Goal: Transaction & Acquisition: Purchase product/service

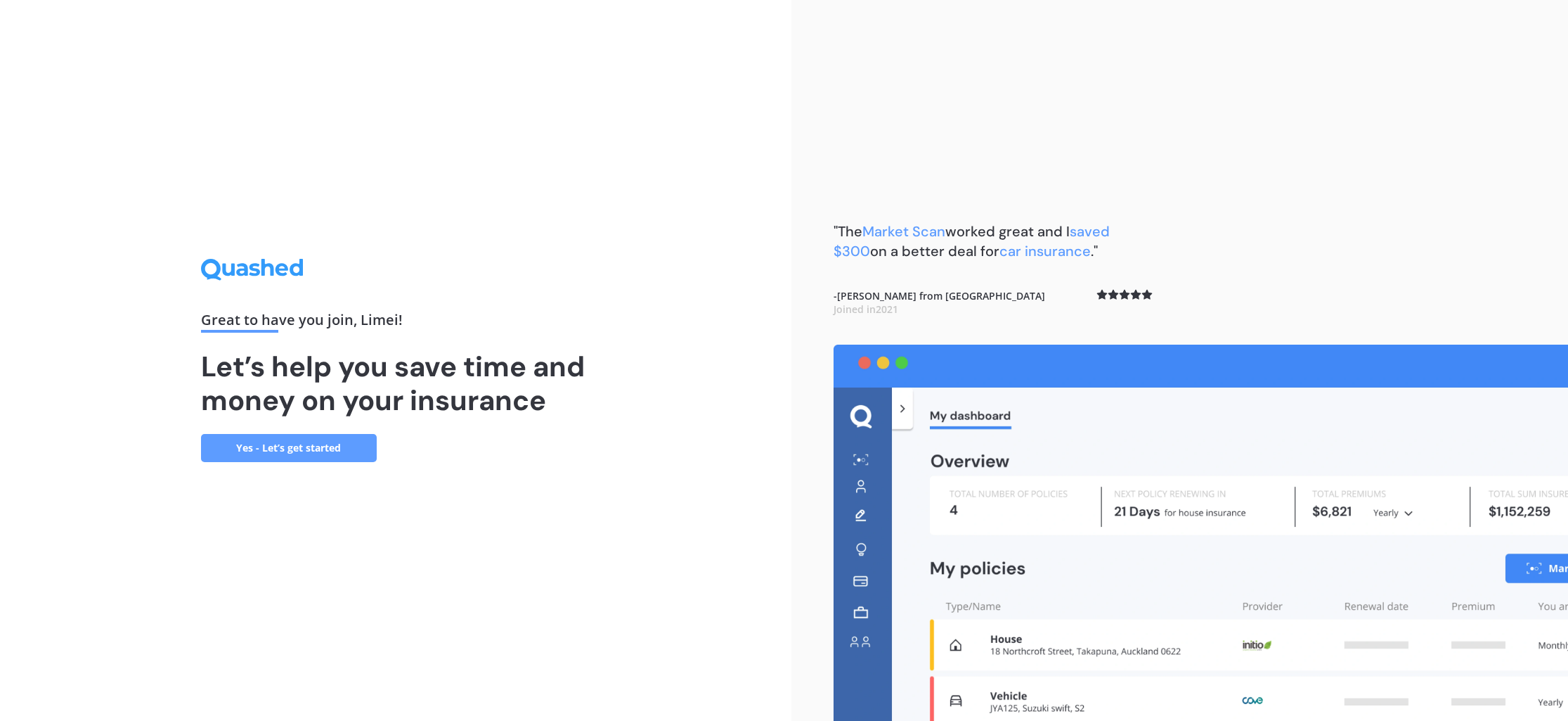
click at [302, 449] on link "Yes - Let’s get started" at bounding box center [288, 448] width 176 height 28
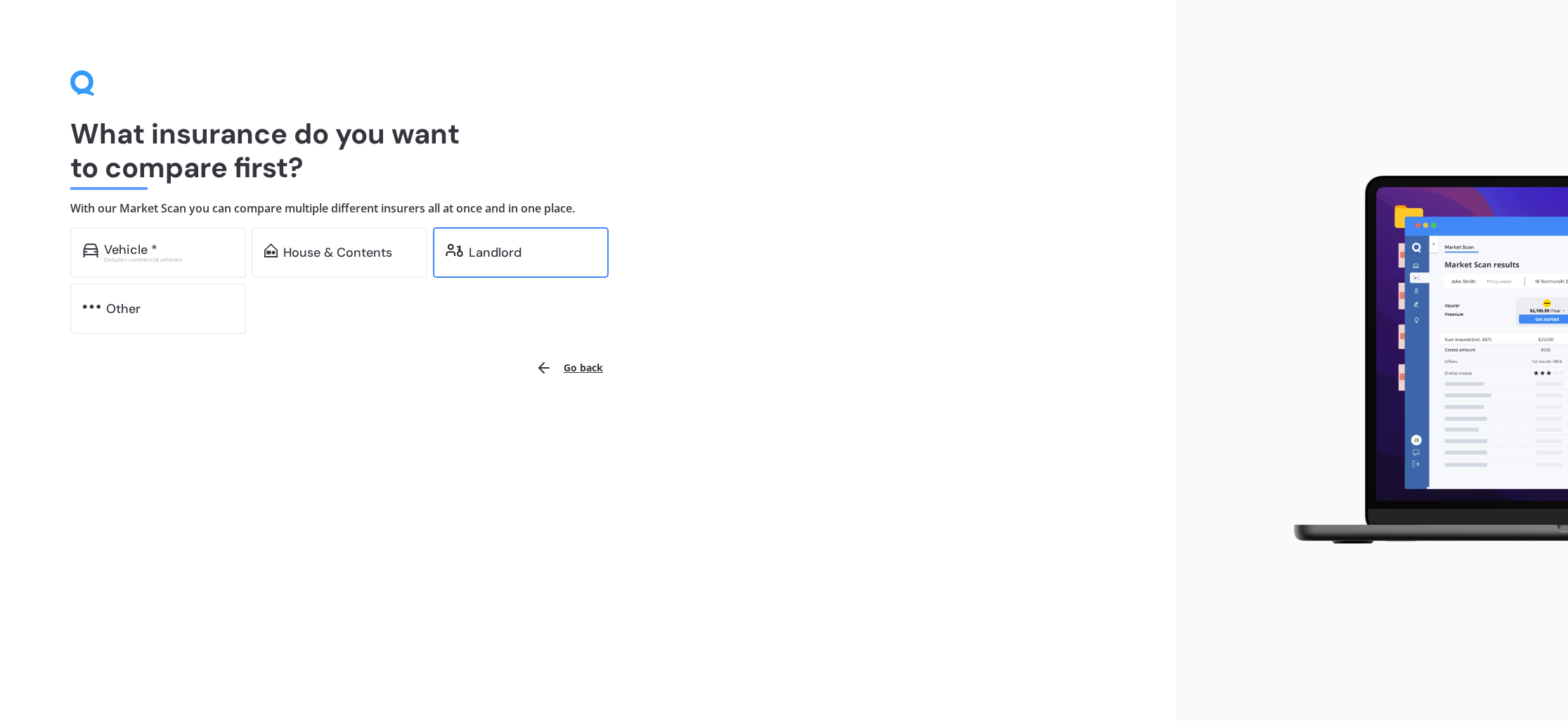
click at [502, 254] on div "Landlord" at bounding box center [496, 252] width 53 height 14
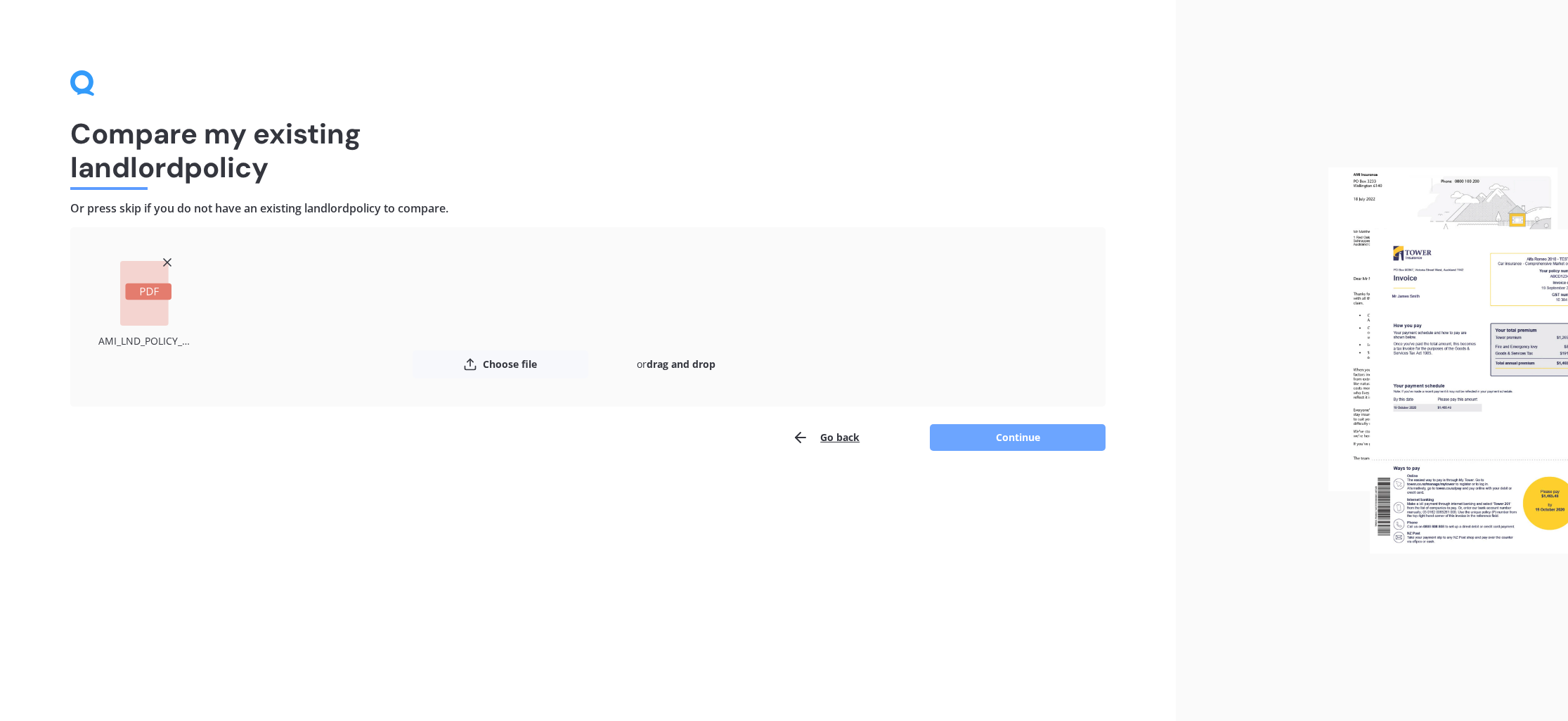
click at [1040, 444] on button "Continue" at bounding box center [1018, 437] width 176 height 26
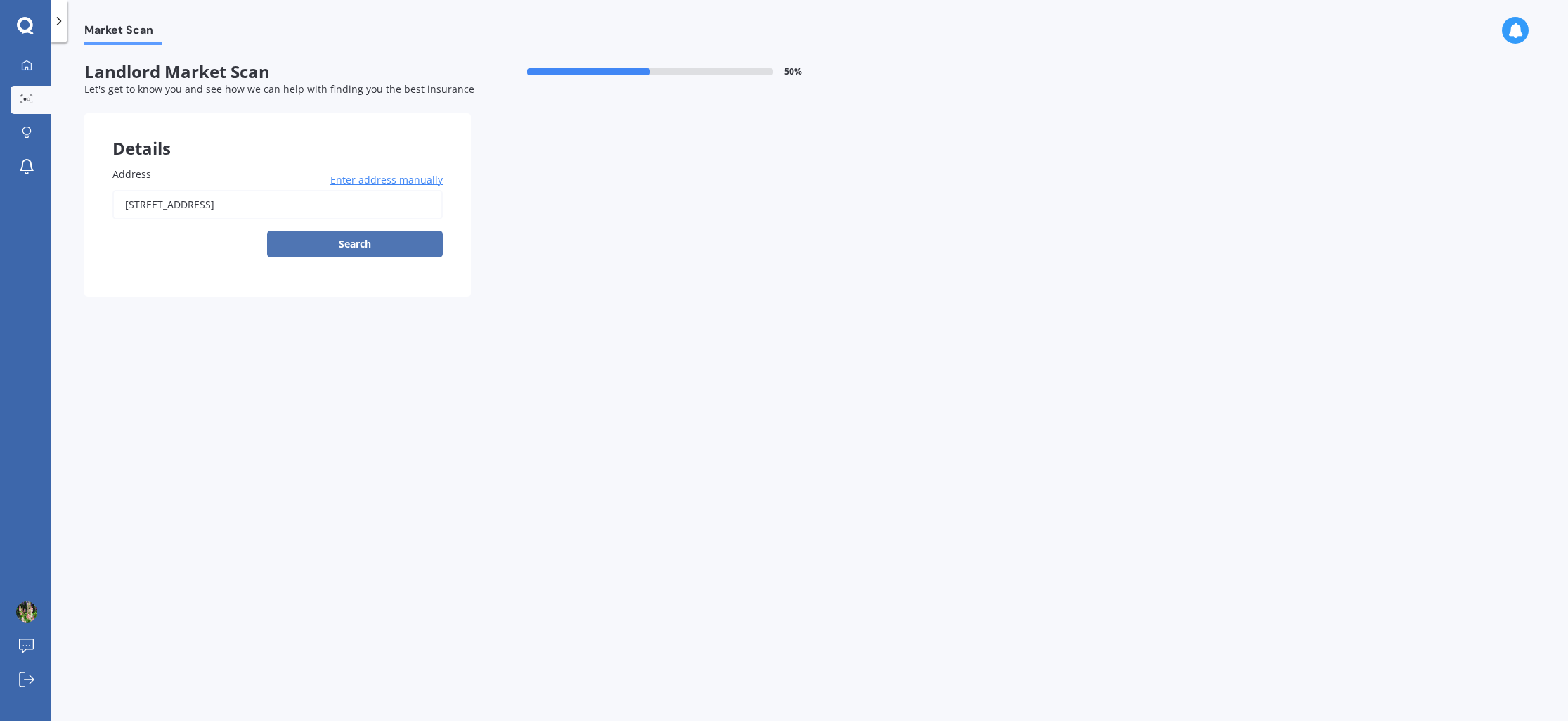
click at [362, 242] on button "Search" at bounding box center [355, 244] width 176 height 26
type input "[STREET_ADDRESS]"
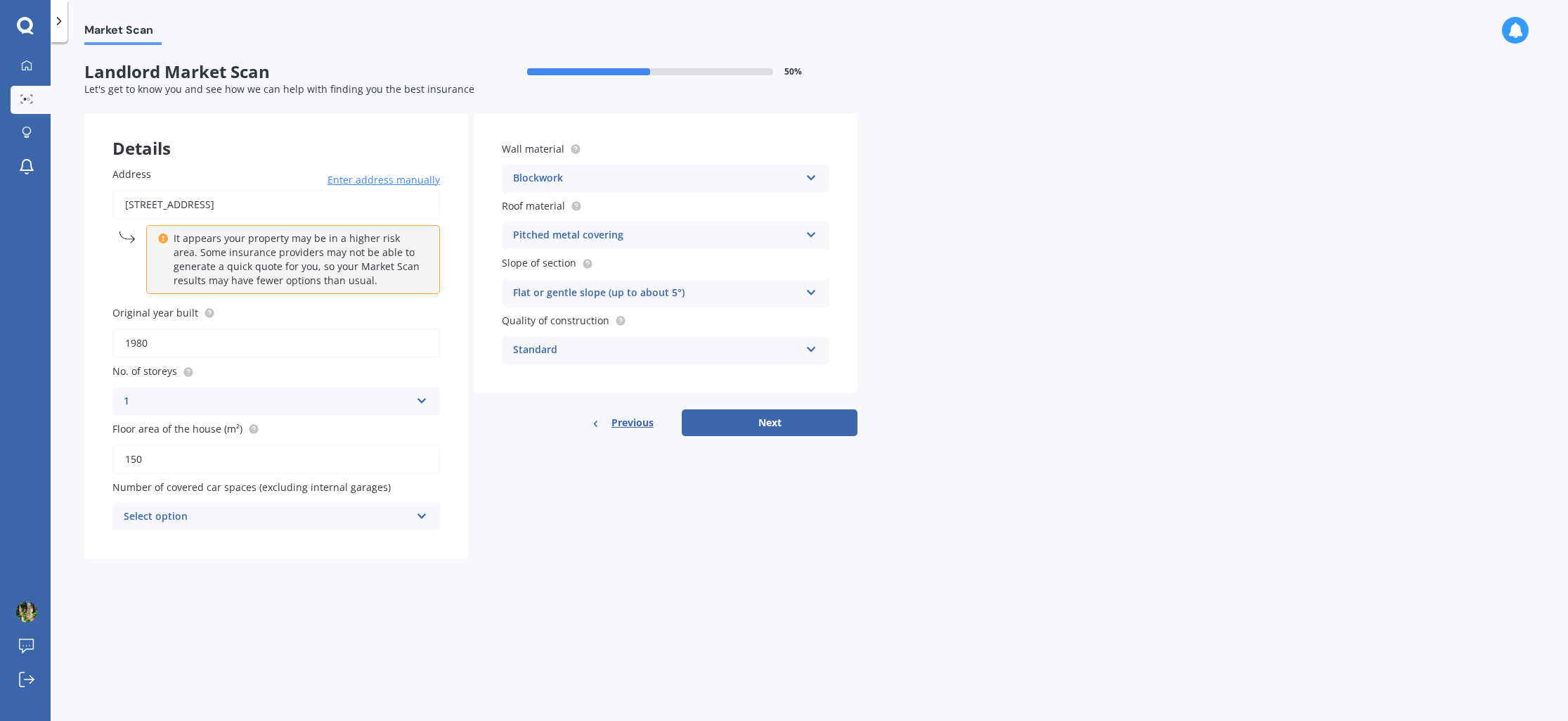
click at [213, 348] on input "1980" at bounding box center [276, 343] width 327 height 29
type input "1985"
click at [966, 323] on div "Market Scan Landlord Market Scan 50 % Let's get to know you and see how we can …" at bounding box center [809, 384] width 1517 height 678
click at [417, 406] on div "1 1 2 3 4 5+" at bounding box center [276, 401] width 327 height 28
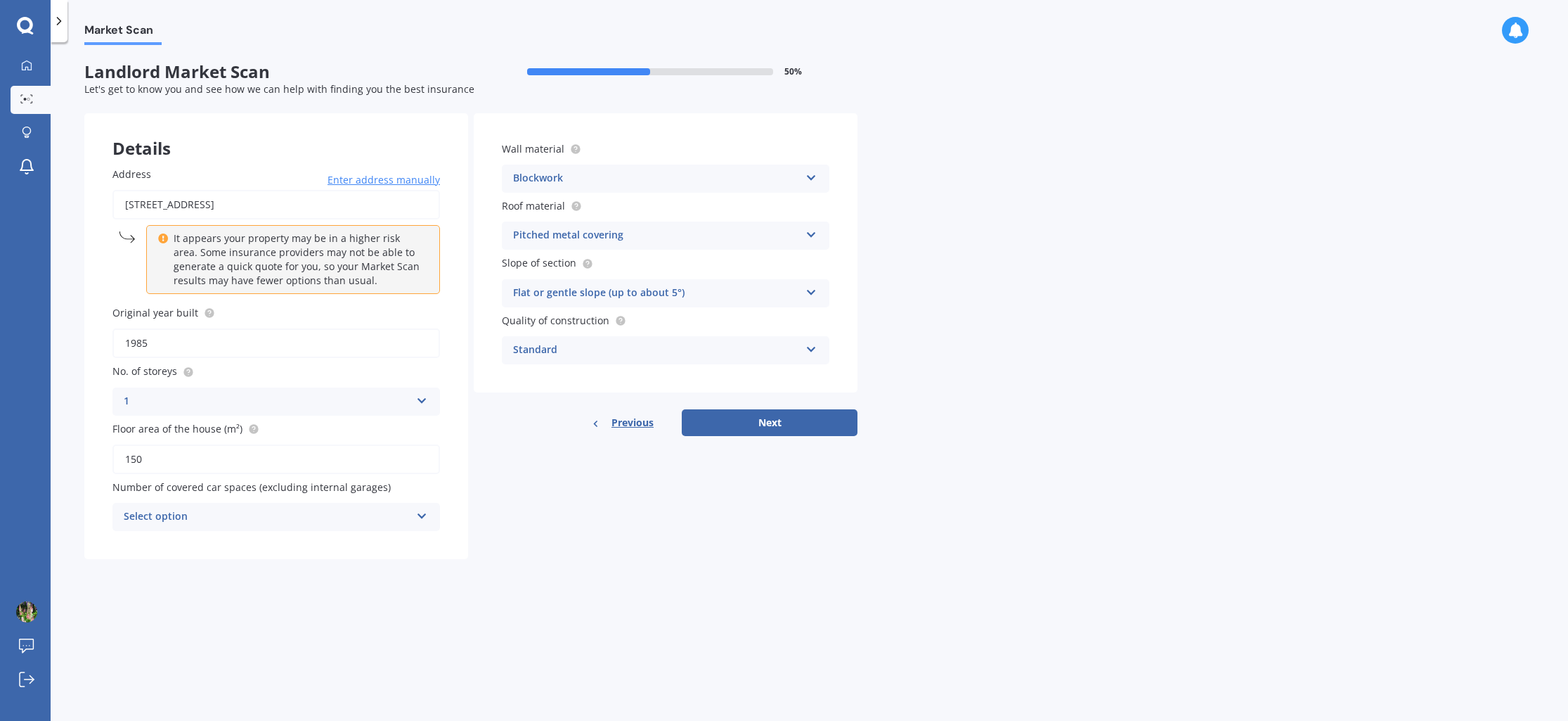
click at [423, 518] on icon at bounding box center [422, 513] width 12 height 9
click at [671, 582] on div "Market Scan Landlord Market Scan 50 % Let's get to know you and see how we can …" at bounding box center [809, 384] width 1517 height 678
click at [160, 587] on div "Market Scan Landlord Market Scan 50 % Let's get to know you and see how we can …" at bounding box center [809, 384] width 1517 height 678
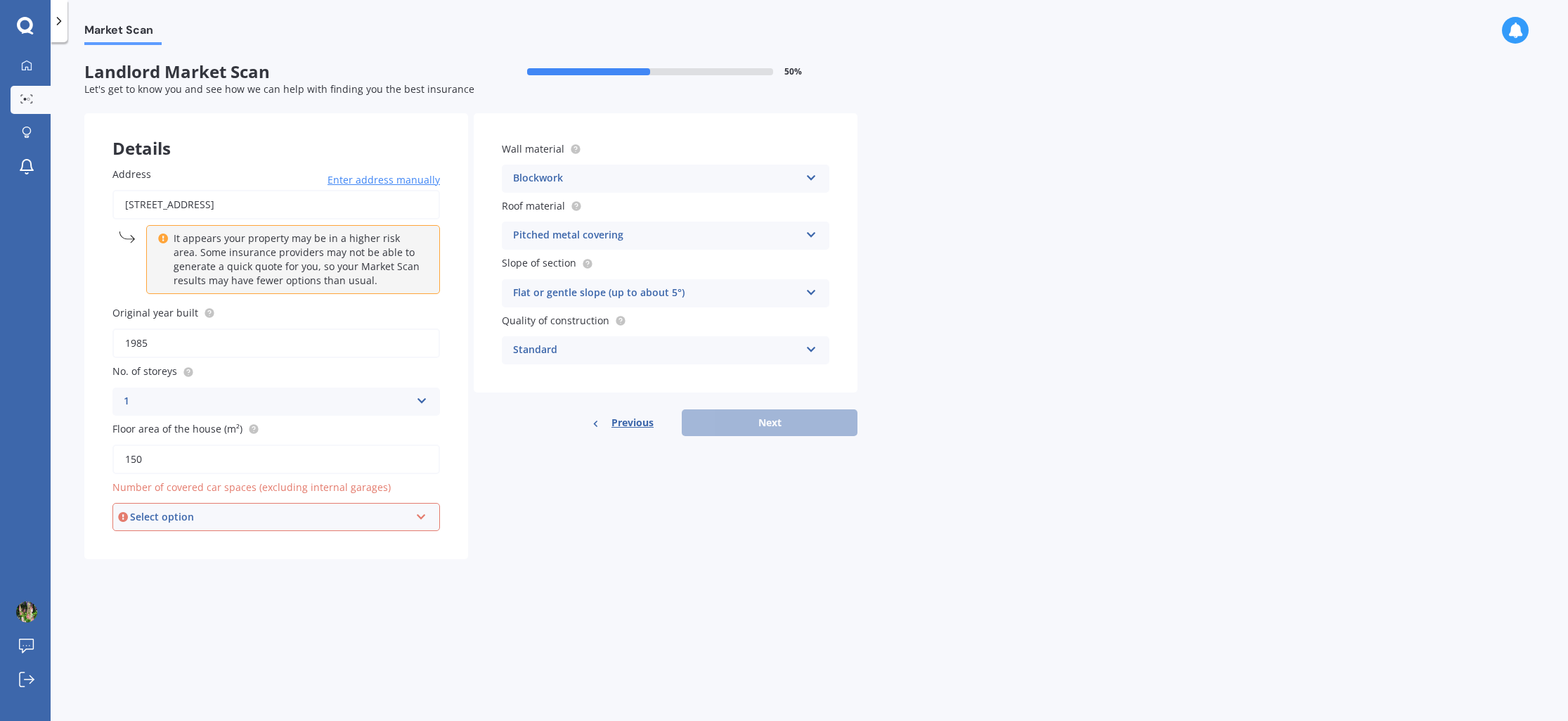
click at [810, 176] on icon at bounding box center [810, 175] width 12 height 9
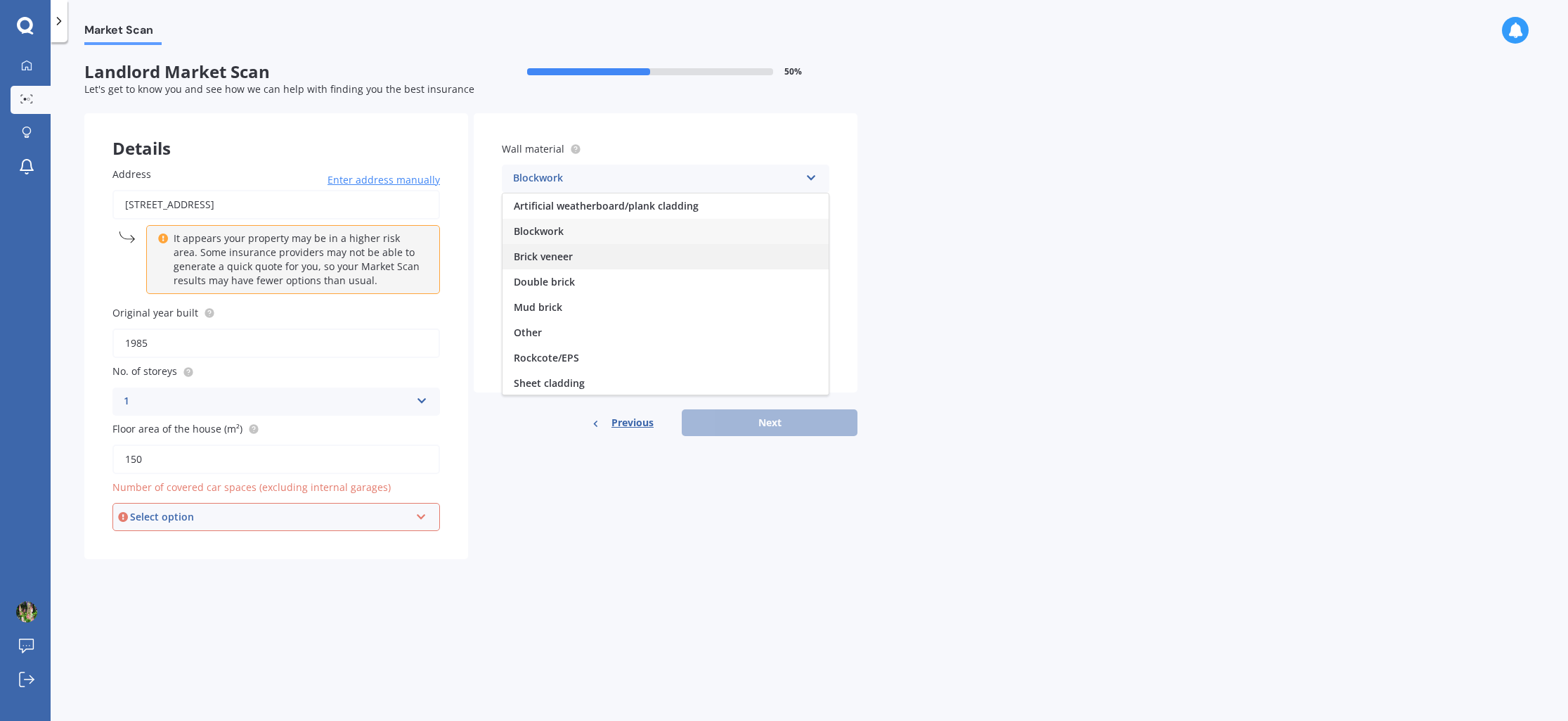
click at [610, 256] on div "Brick veneer" at bounding box center [665, 256] width 326 height 26
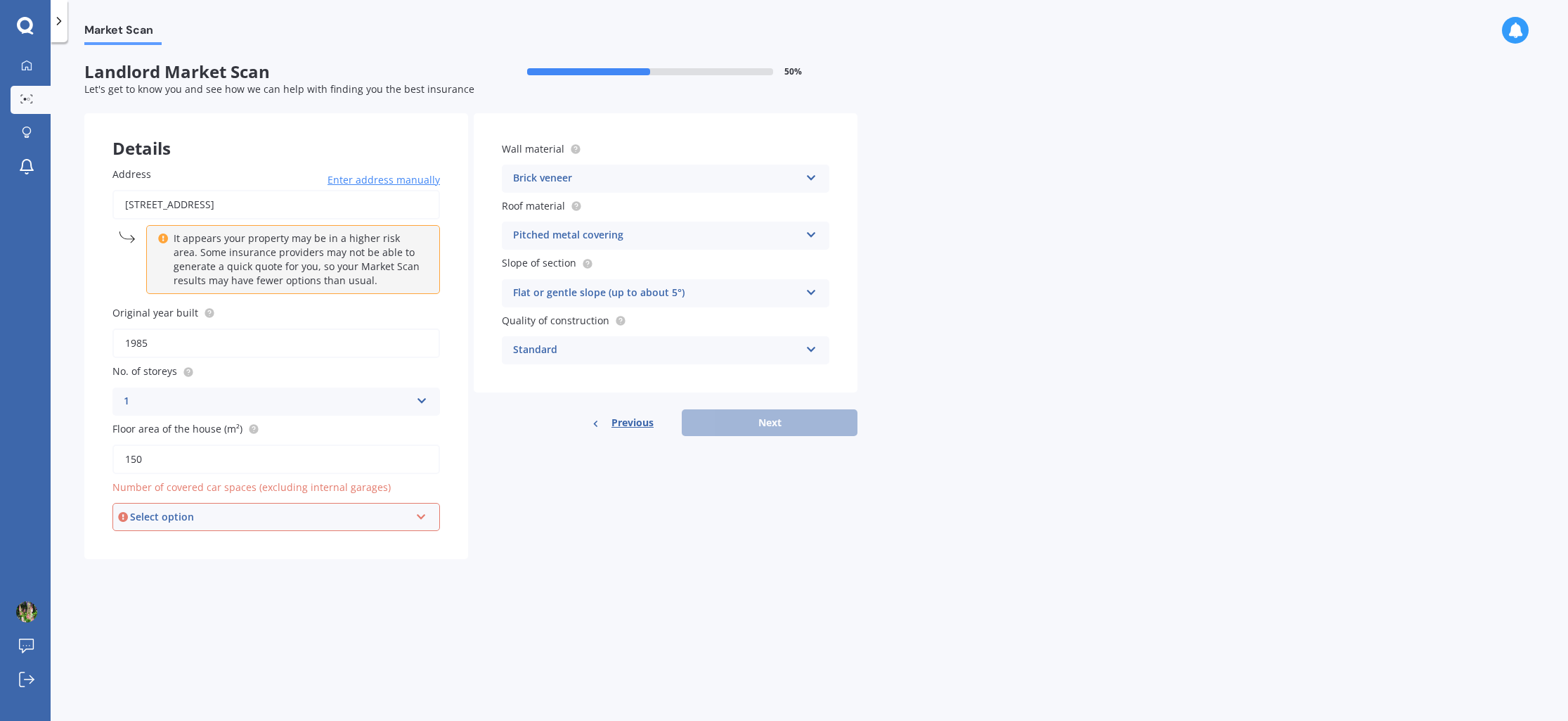
click at [985, 264] on div "Market Scan Landlord Market Scan 50 % Let's get to know you and see how we can …" at bounding box center [809, 384] width 1517 height 678
click at [56, 540] on div "Market Scan Landlord Market Scan 50 % Let's get to know you and see how we can …" at bounding box center [809, 384] width 1517 height 678
drag, startPoint x: 421, startPoint y: 524, endPoint x: 412, endPoint y: 525, distance: 9.1
click at [421, 524] on div "Select option 0 1 2 3 4 5+" at bounding box center [276, 517] width 327 height 28
drag, startPoint x: 140, startPoint y: 539, endPoint x: 131, endPoint y: 538, distance: 9.1
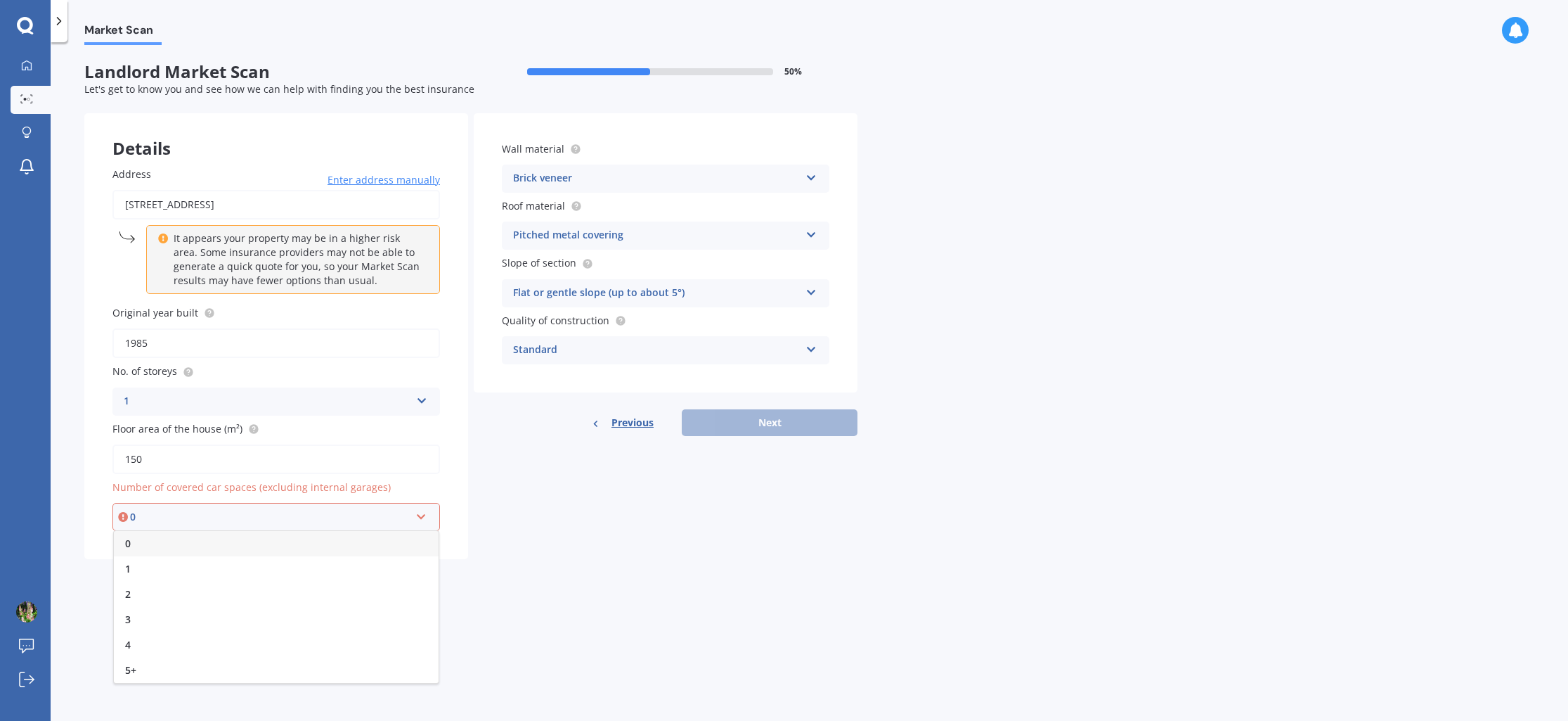
click at [139, 540] on div "0" at bounding box center [275, 543] width 324 height 26
click at [74, 518] on div "Market Scan Landlord Market Scan 50 % Let's get to know you and see how we can …" at bounding box center [809, 384] width 1517 height 678
click at [812, 292] on icon at bounding box center [810, 290] width 12 height 9
click at [1008, 321] on div "Market Scan Landlord Market Scan 50 % Let's get to know you and see how we can …" at bounding box center [809, 384] width 1517 height 678
click at [815, 351] on icon at bounding box center [810, 346] width 12 height 9
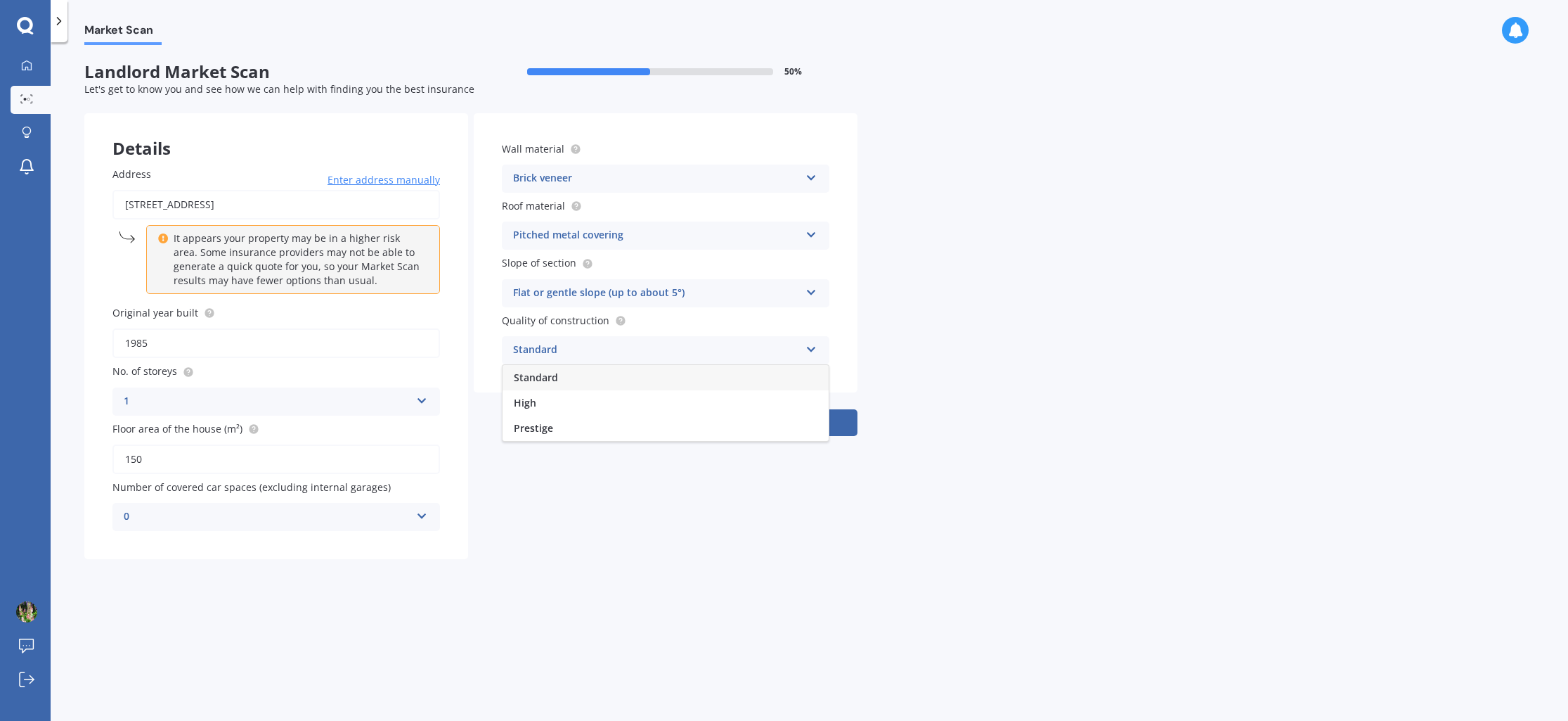
click at [815, 351] on icon at bounding box center [810, 346] width 12 height 9
click at [1002, 362] on div "Market Scan Landlord Market Scan 50 % Let's get to know you and see how we can …" at bounding box center [809, 384] width 1517 height 678
click at [797, 420] on button "Next" at bounding box center [770, 422] width 176 height 26
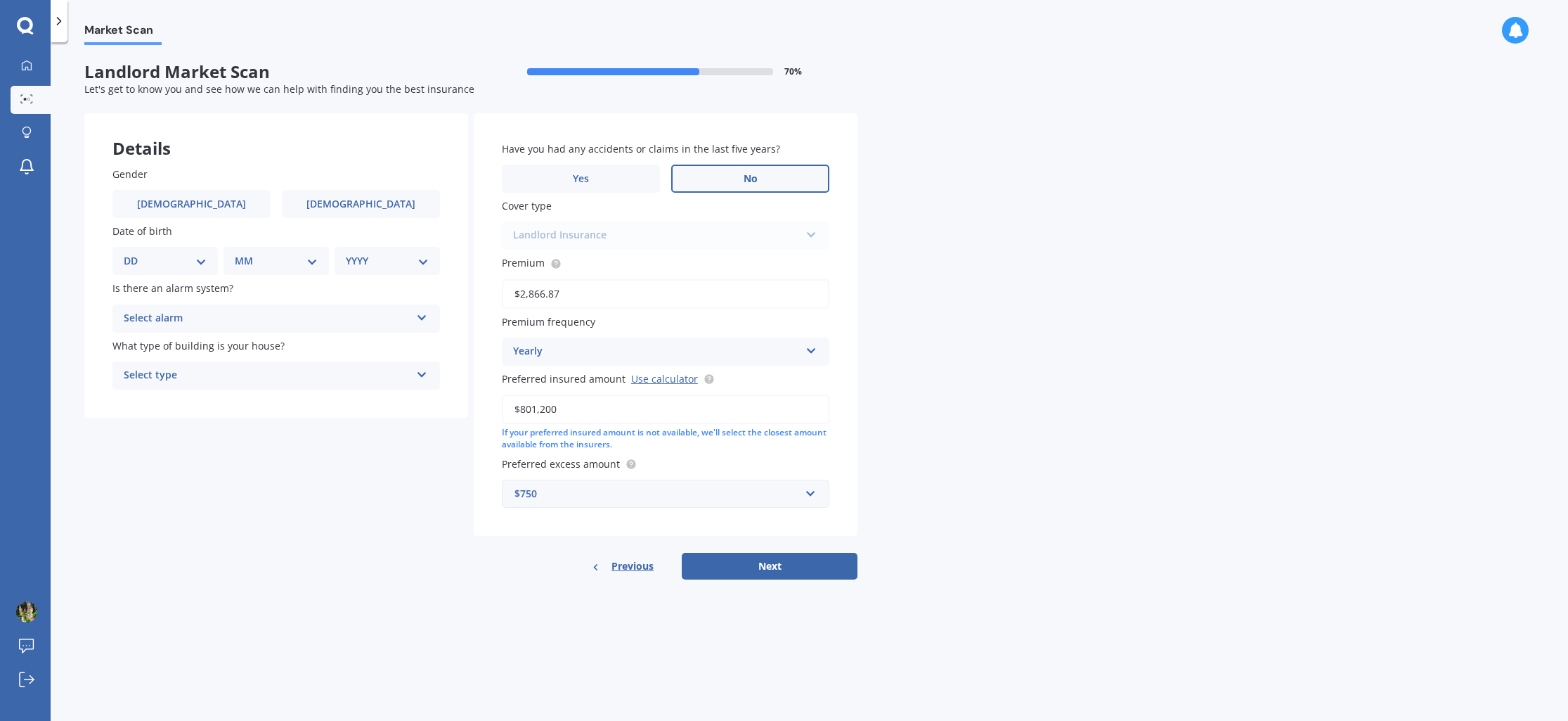
click at [766, 178] on label "No" at bounding box center [750, 179] width 158 height 28
click at [0, 0] on input "No" at bounding box center [0, 0] width 0 height 0
click at [206, 201] on label "[DEMOGRAPHIC_DATA]" at bounding box center [191, 204] width 158 height 28
click at [0, 0] on input "[DEMOGRAPHIC_DATA]" at bounding box center [0, 0] width 0 height 0
click at [325, 203] on label "[DEMOGRAPHIC_DATA]" at bounding box center [360, 204] width 158 height 28
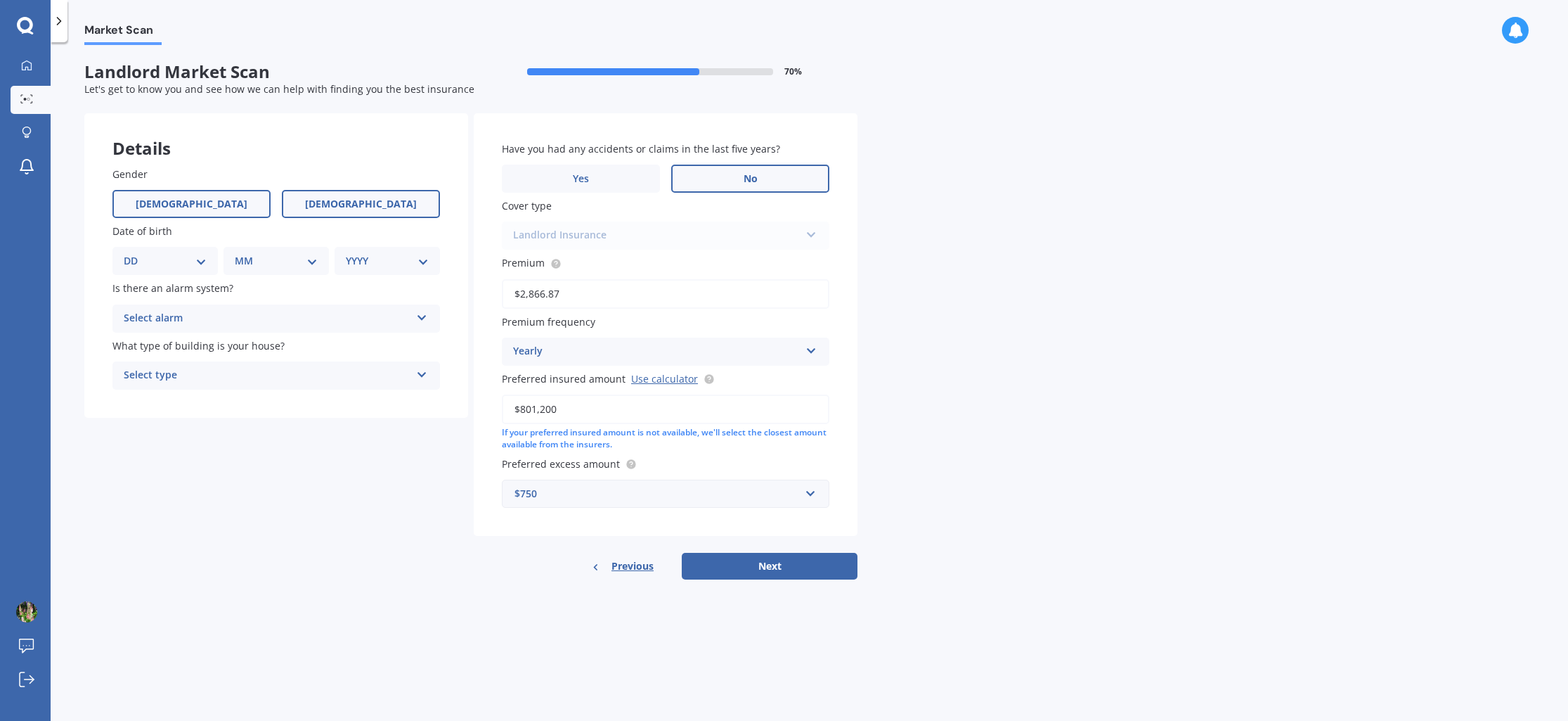
click at [0, 0] on input "[DEMOGRAPHIC_DATA]" at bounding box center [0, 0] width 0 height 0
click at [397, 270] on div "YYYY 2009 2008 2007 2006 2005 2004 2003 2002 2001 2000 1999 1998 1997 1996 1995…" at bounding box center [387, 261] width 105 height 28
click at [427, 267] on select "YYYY 2009 2008 2007 2006 2005 2004 2003 2002 2001 2000 1999 1998 1997 1996 1995…" at bounding box center [388, 260] width 83 height 15
select select "1981"
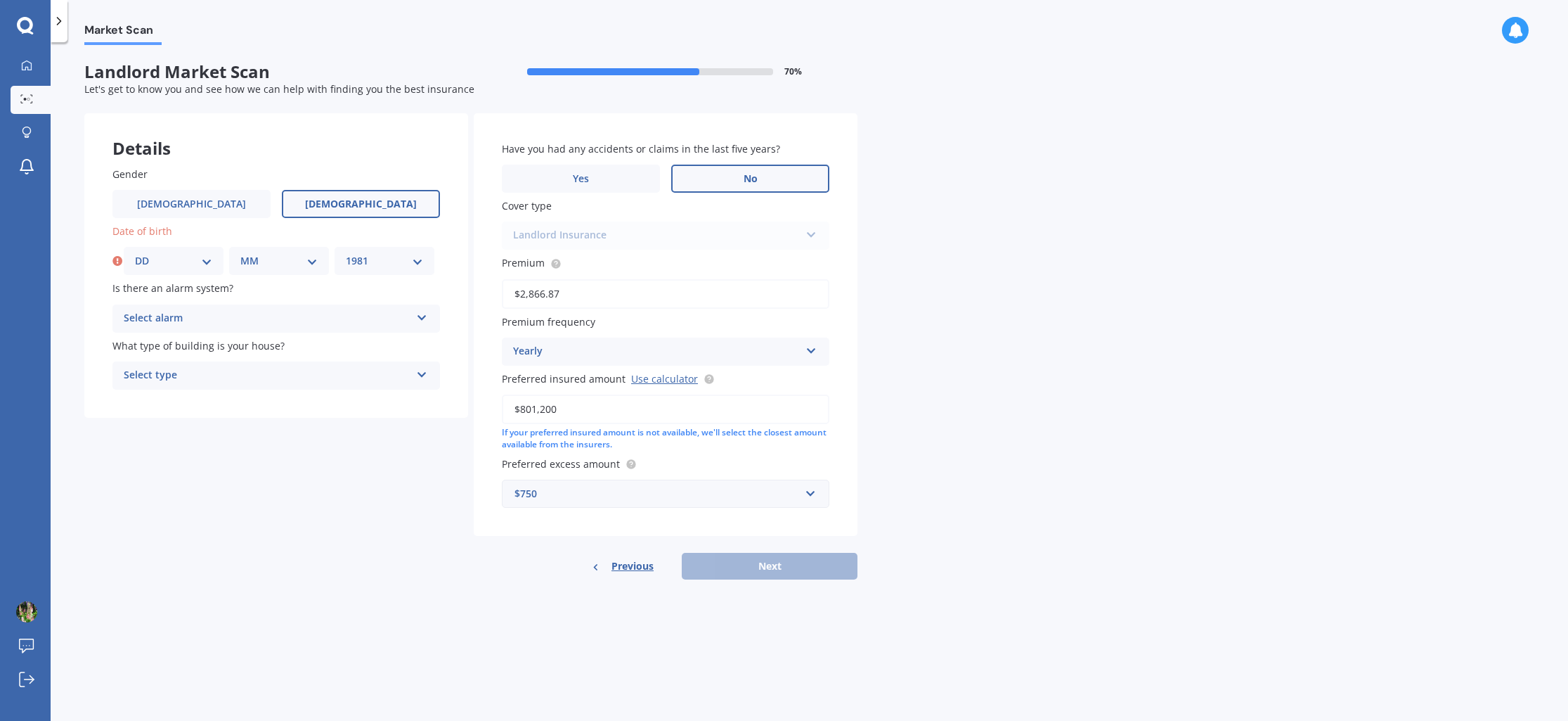
click at [277, 266] on select "MM 01 02 03 04 05 06 07 08 09 10 11 12" at bounding box center [279, 260] width 78 height 15
select select "04"
click at [173, 258] on select "DD 01 02 03 04 05 06 07 08 09 10 11 12 13 14 15 16 17 18 19 20 21 22 23 24 25 2…" at bounding box center [174, 260] width 78 height 15
select select "03"
click at [219, 315] on div "Select alarm" at bounding box center [267, 319] width 287 height 17
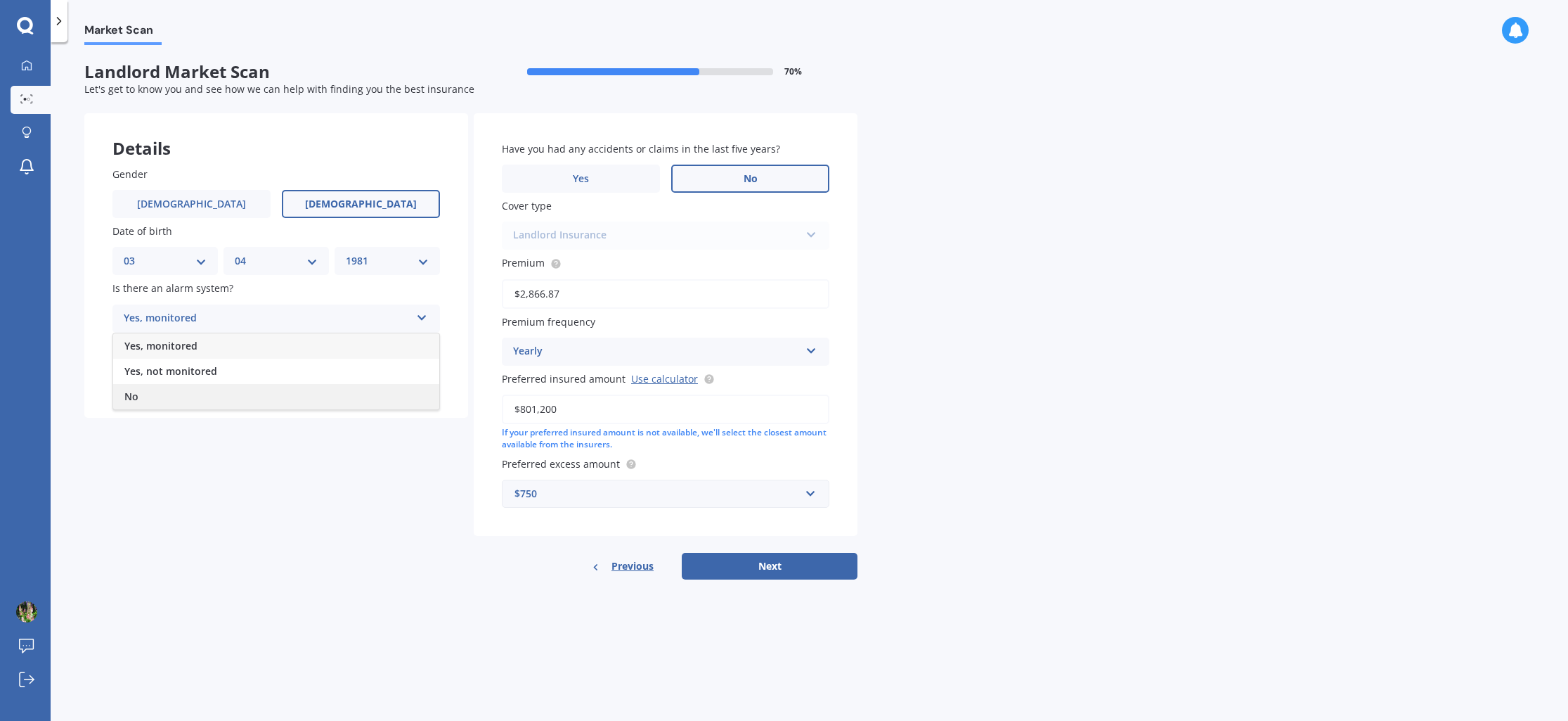
click at [135, 394] on span "No" at bounding box center [131, 396] width 14 height 13
click at [253, 382] on div "Select type" at bounding box center [267, 376] width 287 height 17
click at [248, 428] on span "Multi-unit (in a block of 6 or less)" at bounding box center [204, 428] width 159 height 13
click at [794, 572] on button "Next" at bounding box center [770, 566] width 176 height 26
select select "03"
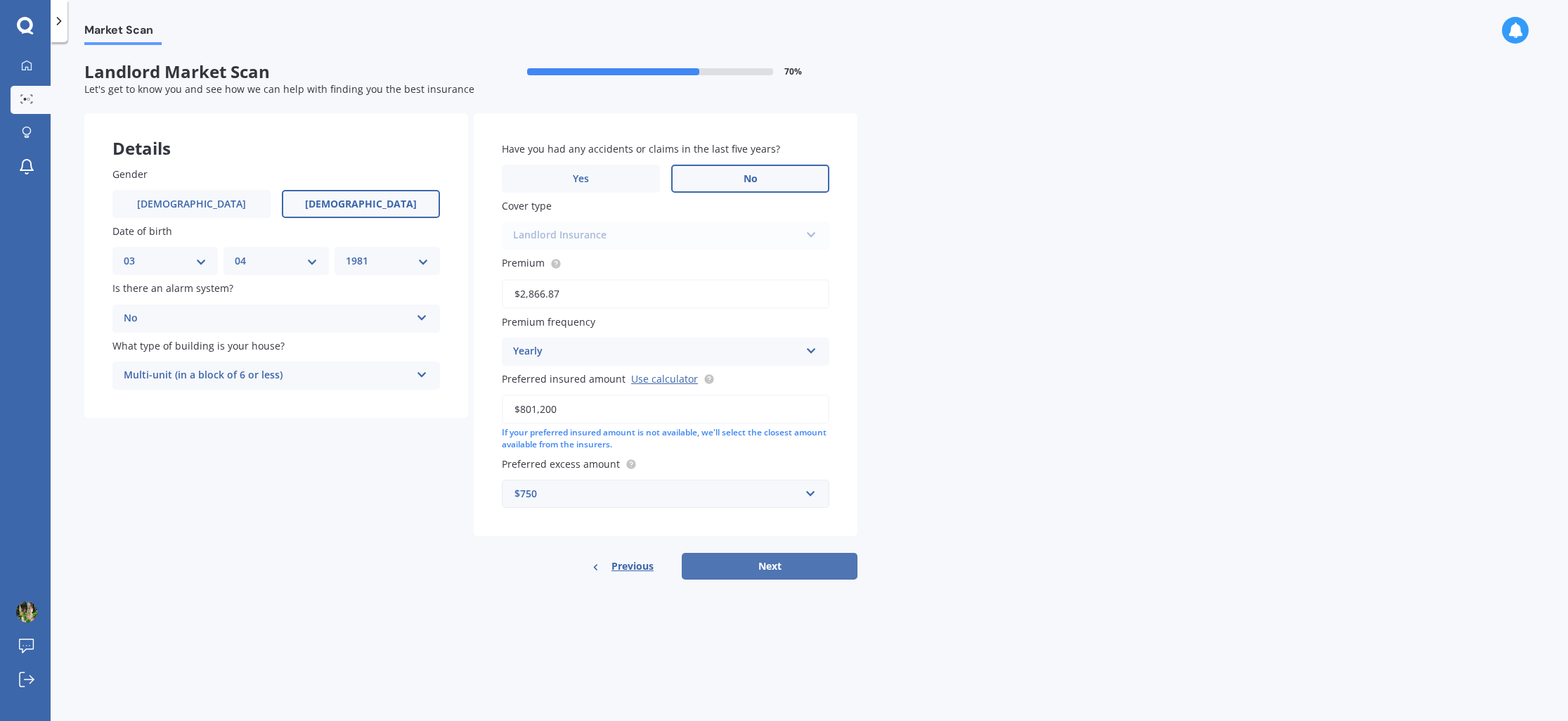
select select "04"
select select "1981"
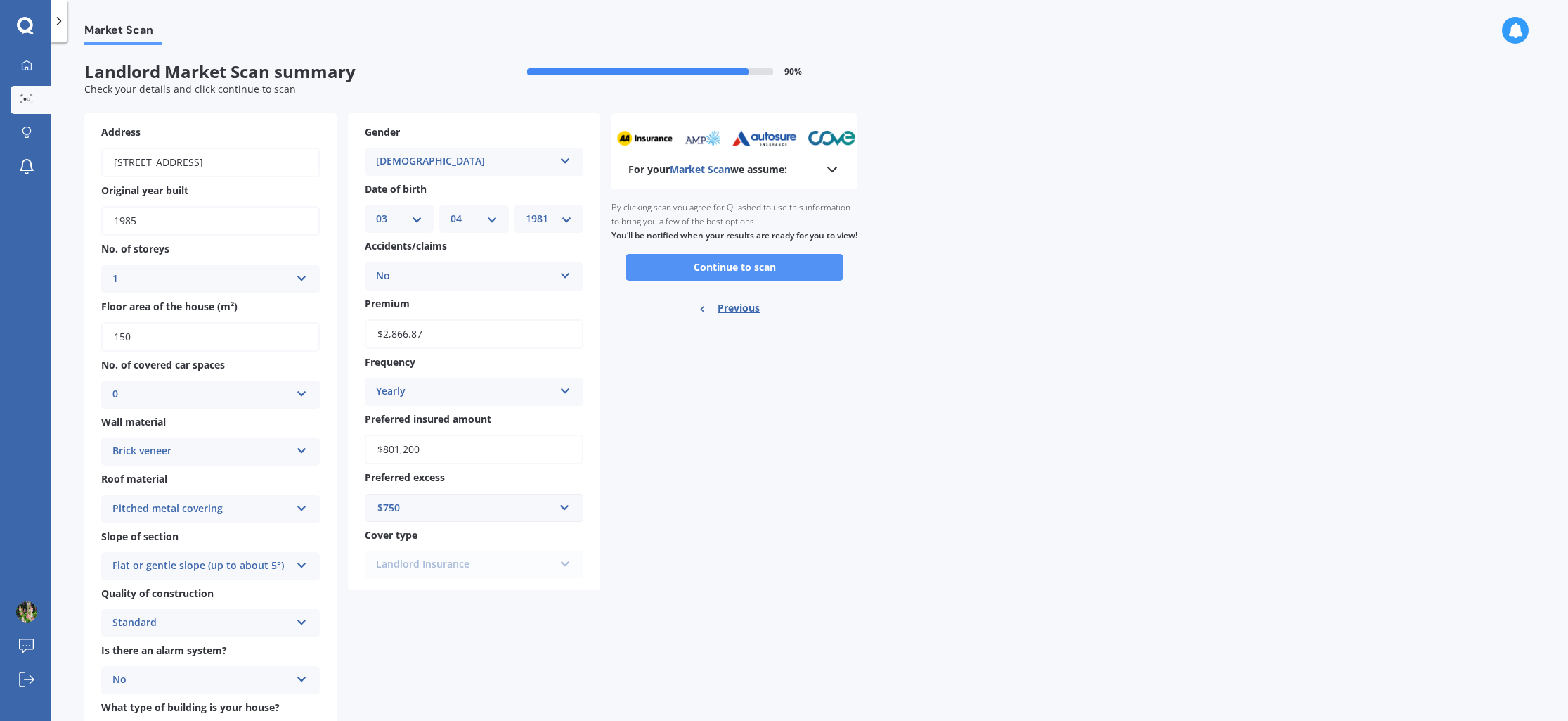
click at [771, 280] on button "Continue to scan" at bounding box center [734, 267] width 218 height 26
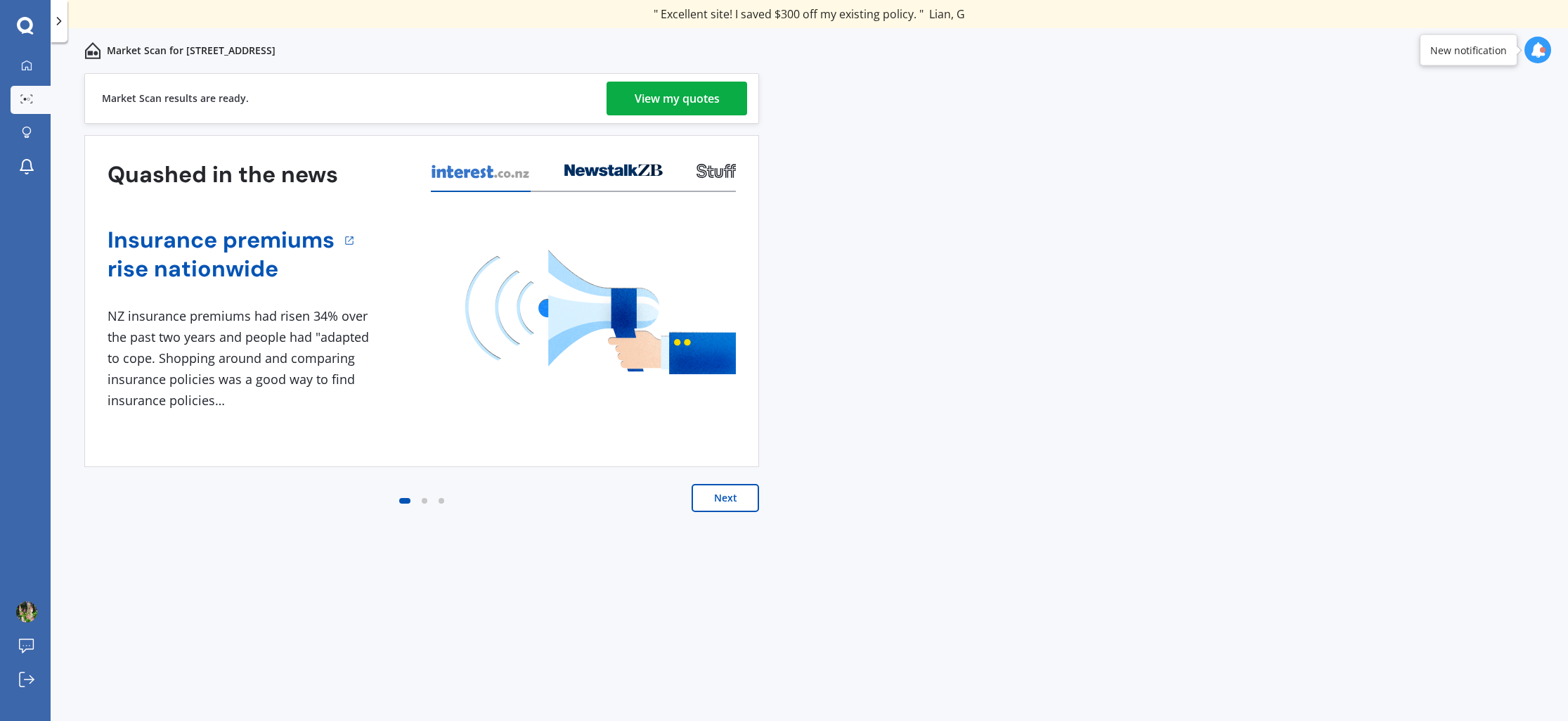
click at [669, 105] on div "View my quotes" at bounding box center [677, 98] width 85 height 34
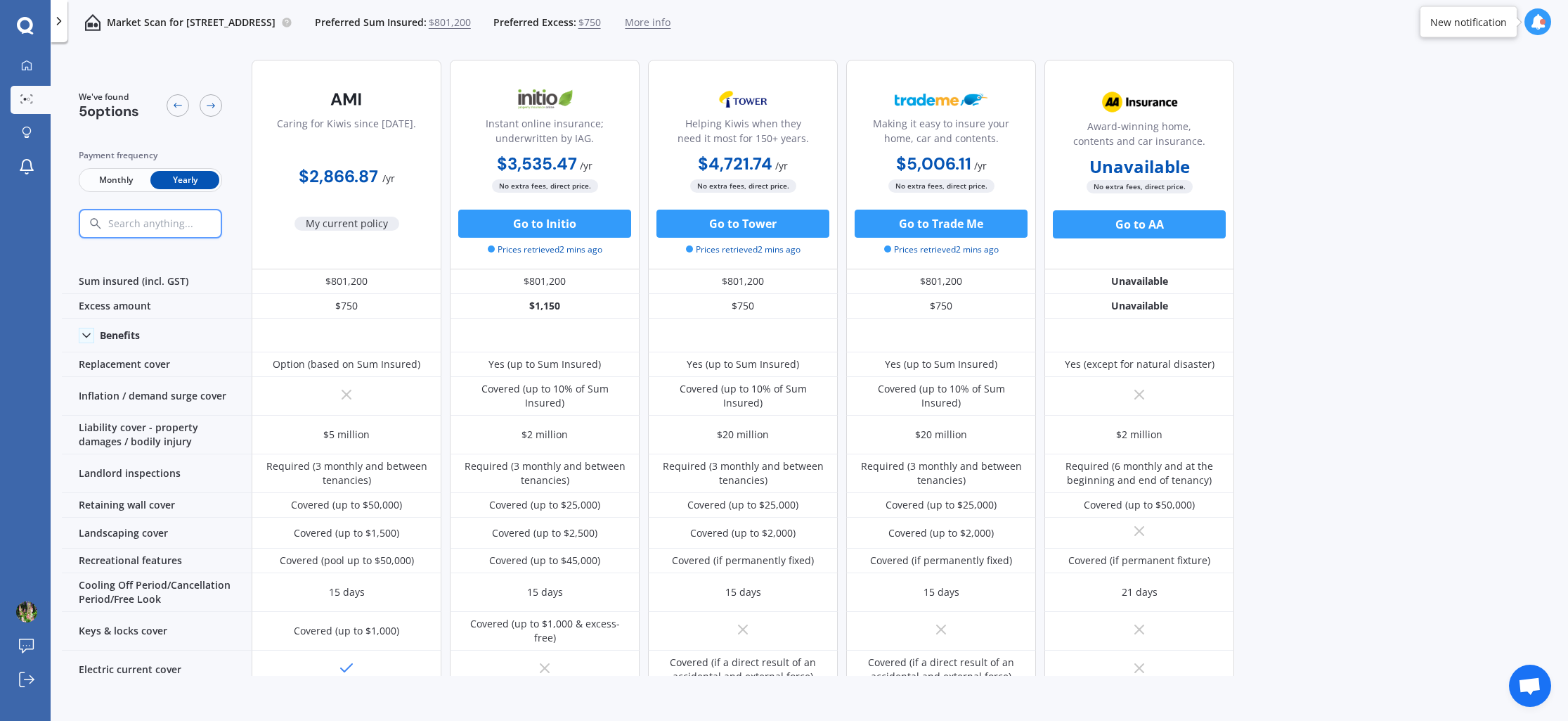
click at [26, 25] on icon at bounding box center [26, 26] width 17 height 18
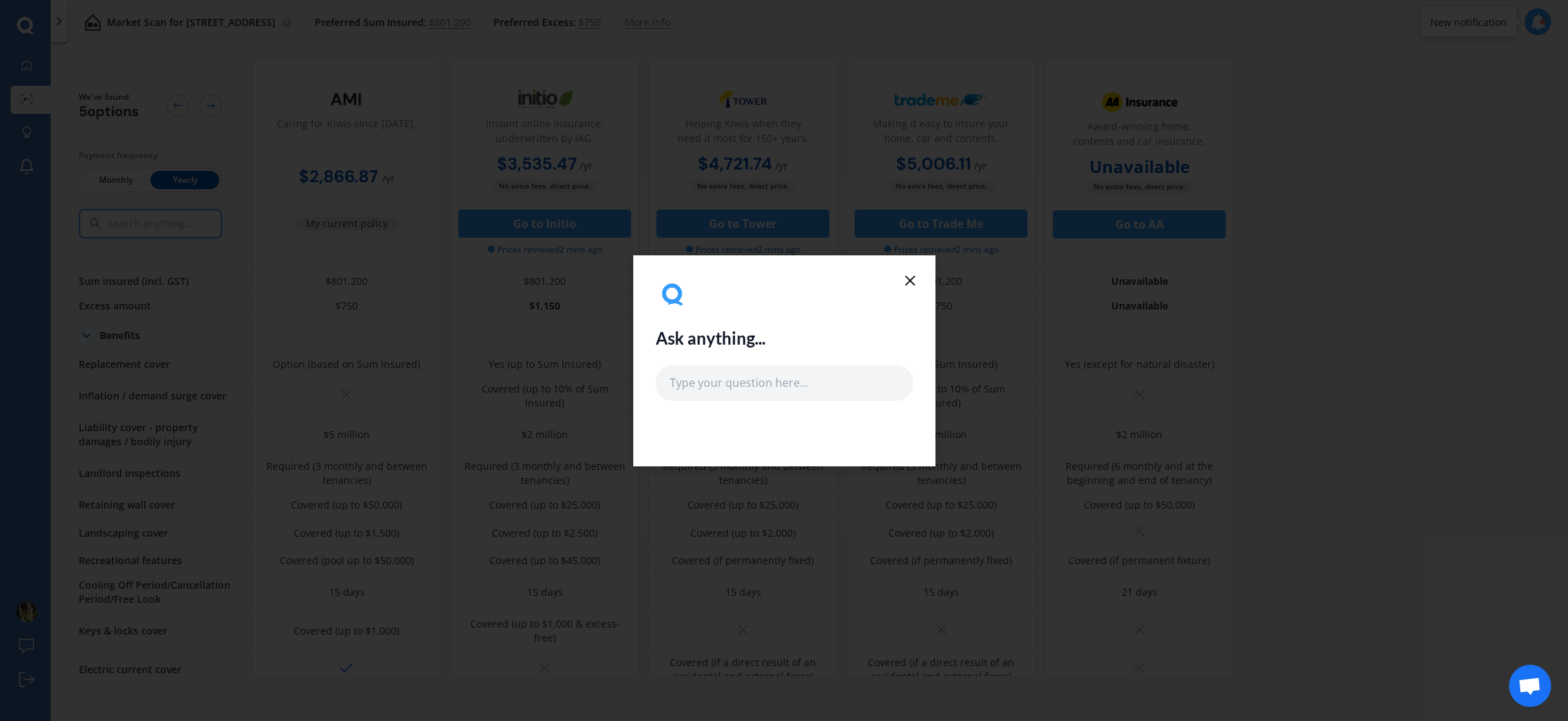
click at [1371, 149] on div "Ask anything..." at bounding box center [784, 360] width 1568 height 721
click at [911, 279] on line at bounding box center [910, 280] width 9 height 9
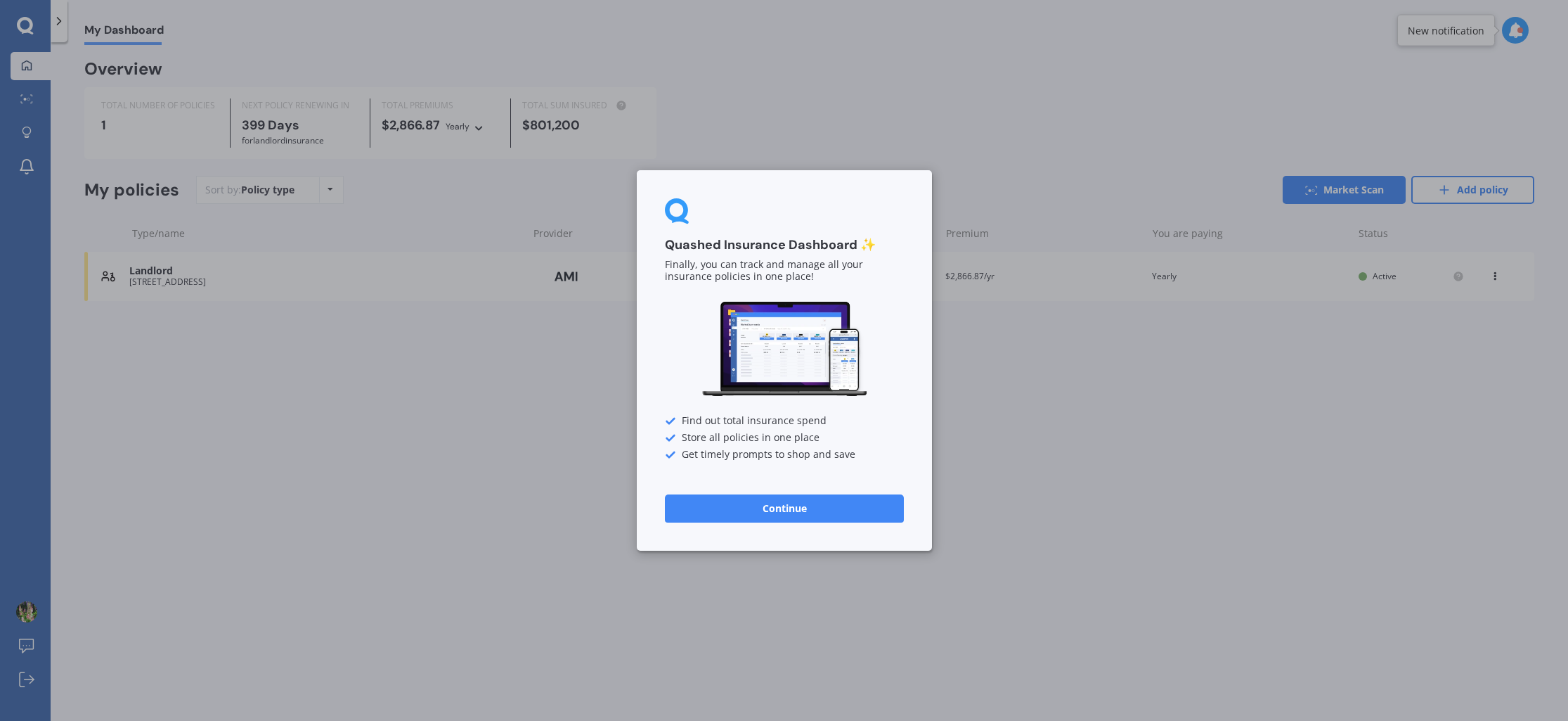
click at [463, 400] on div "Quashed Insurance Dashboard ✨ Finally, you can track and manage all your insura…" at bounding box center [784, 360] width 1568 height 721
click at [785, 511] on button "Continue" at bounding box center [784, 508] width 239 height 28
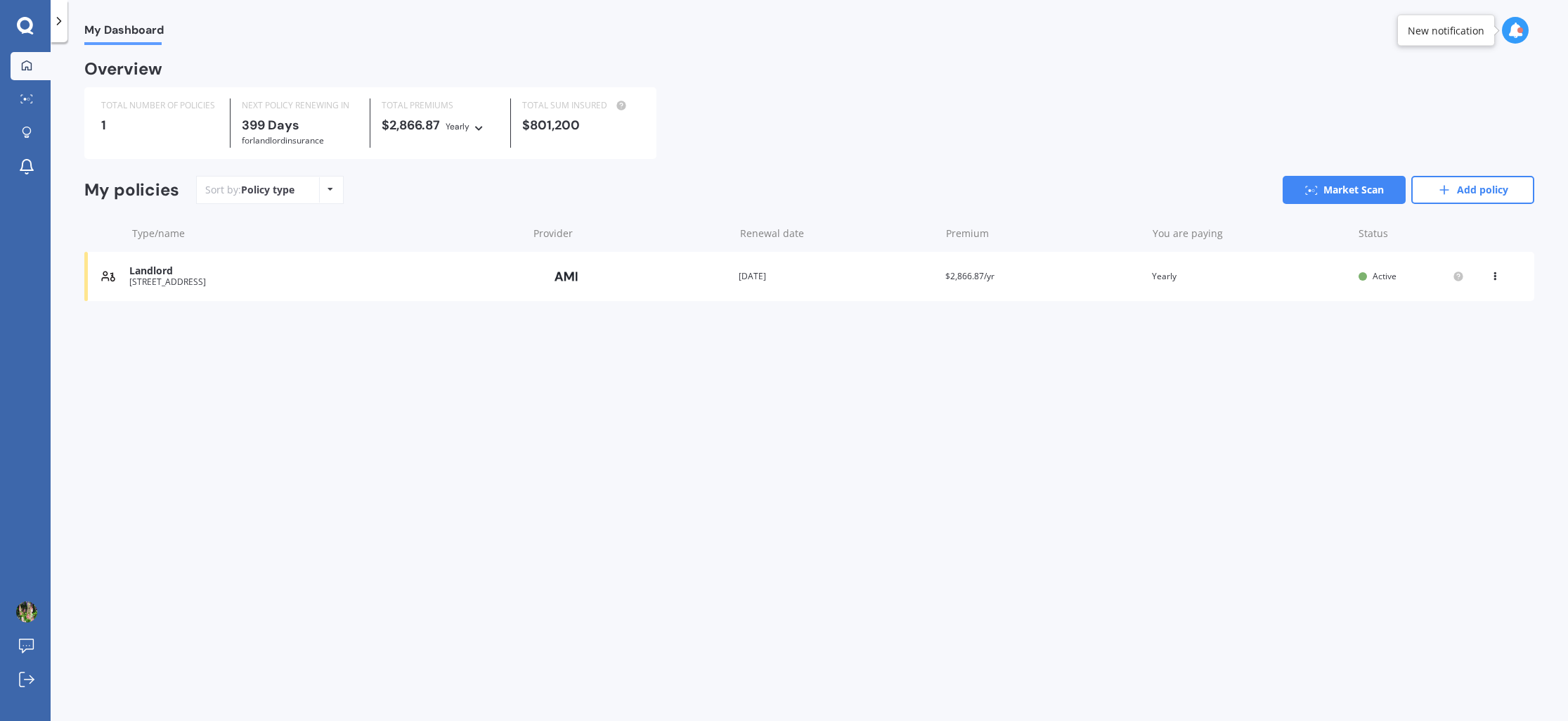
click at [29, 23] on icon at bounding box center [25, 25] width 16 height 16
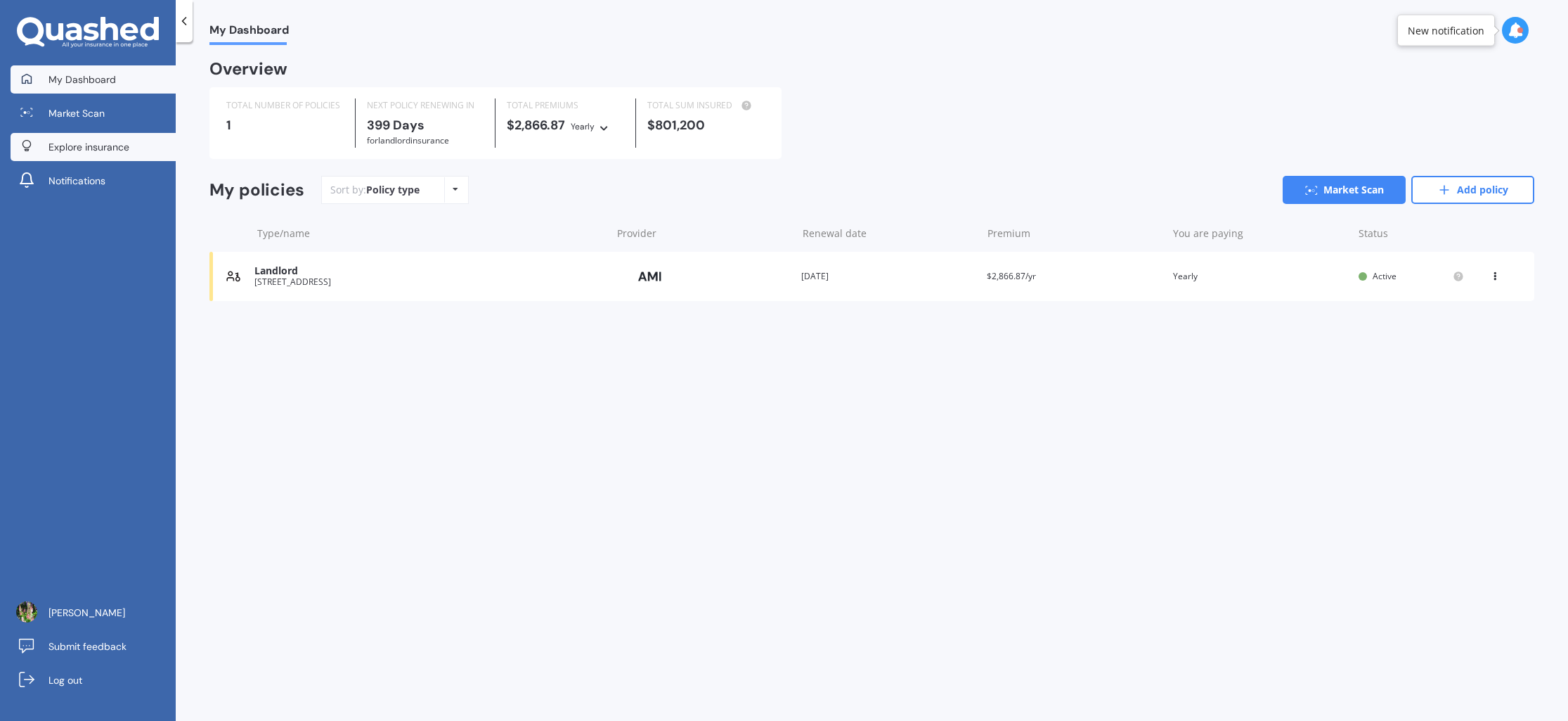
click at [103, 148] on span "Explore insurance" at bounding box center [88, 147] width 80 height 14
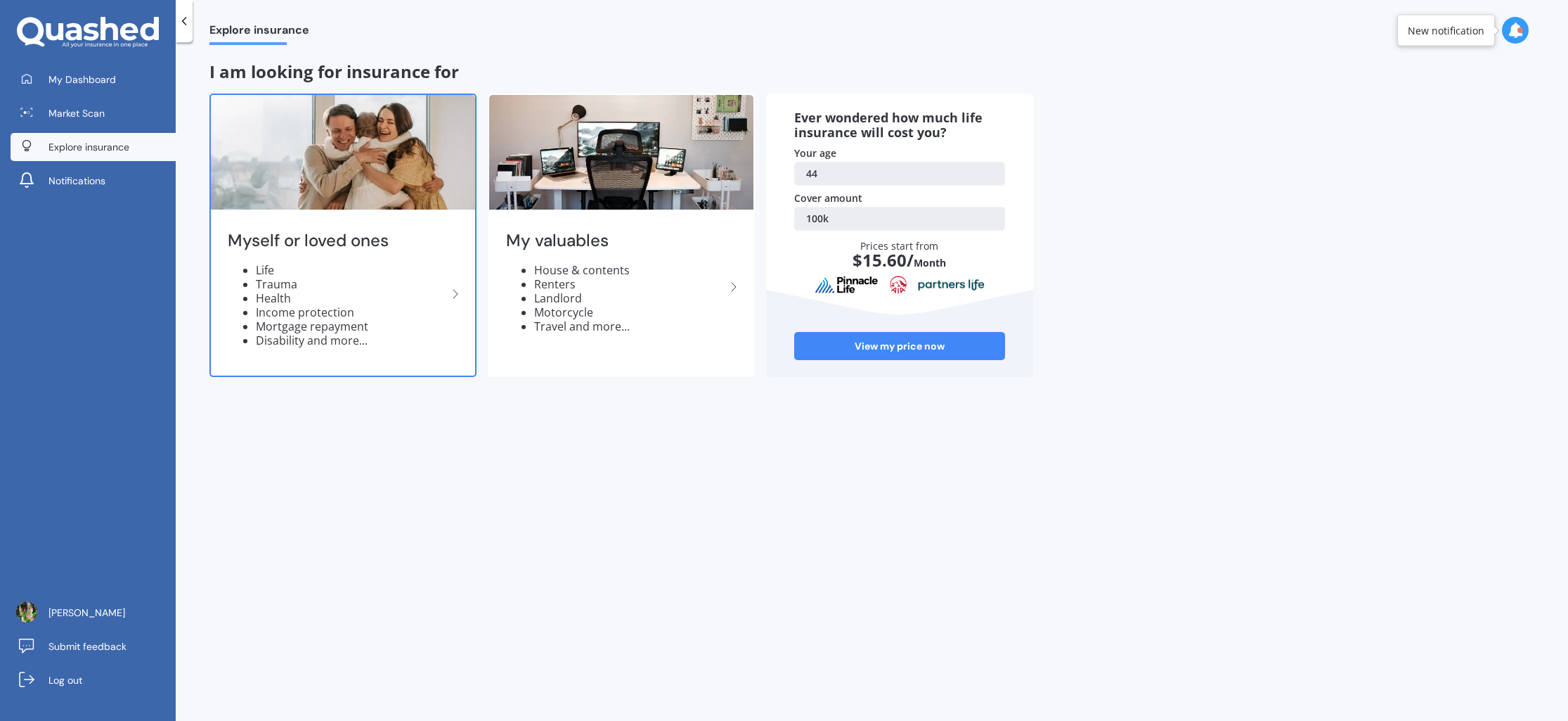
click at [458, 294] on icon at bounding box center [456, 294] width 17 height 17
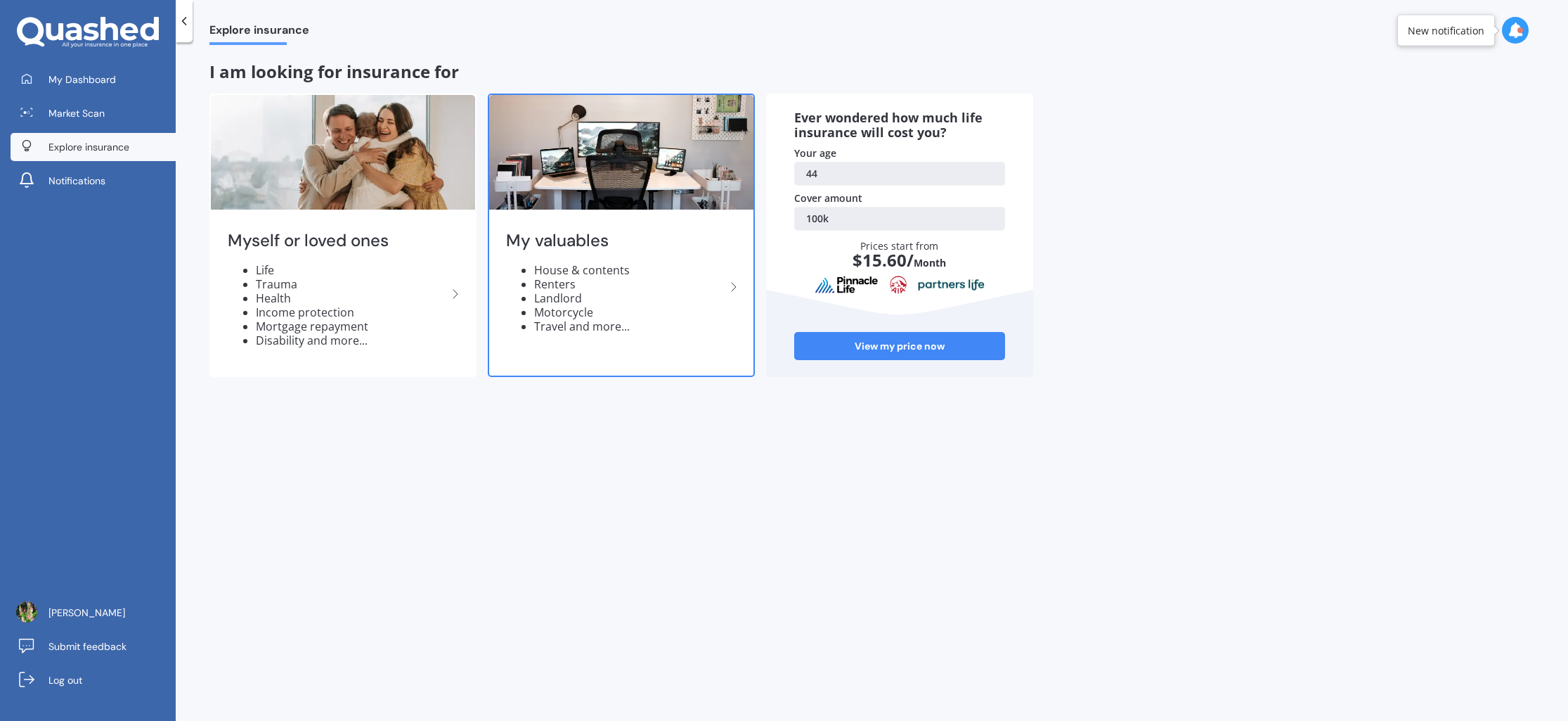
click at [644, 164] on img at bounding box center [620, 151] width 264 height 114
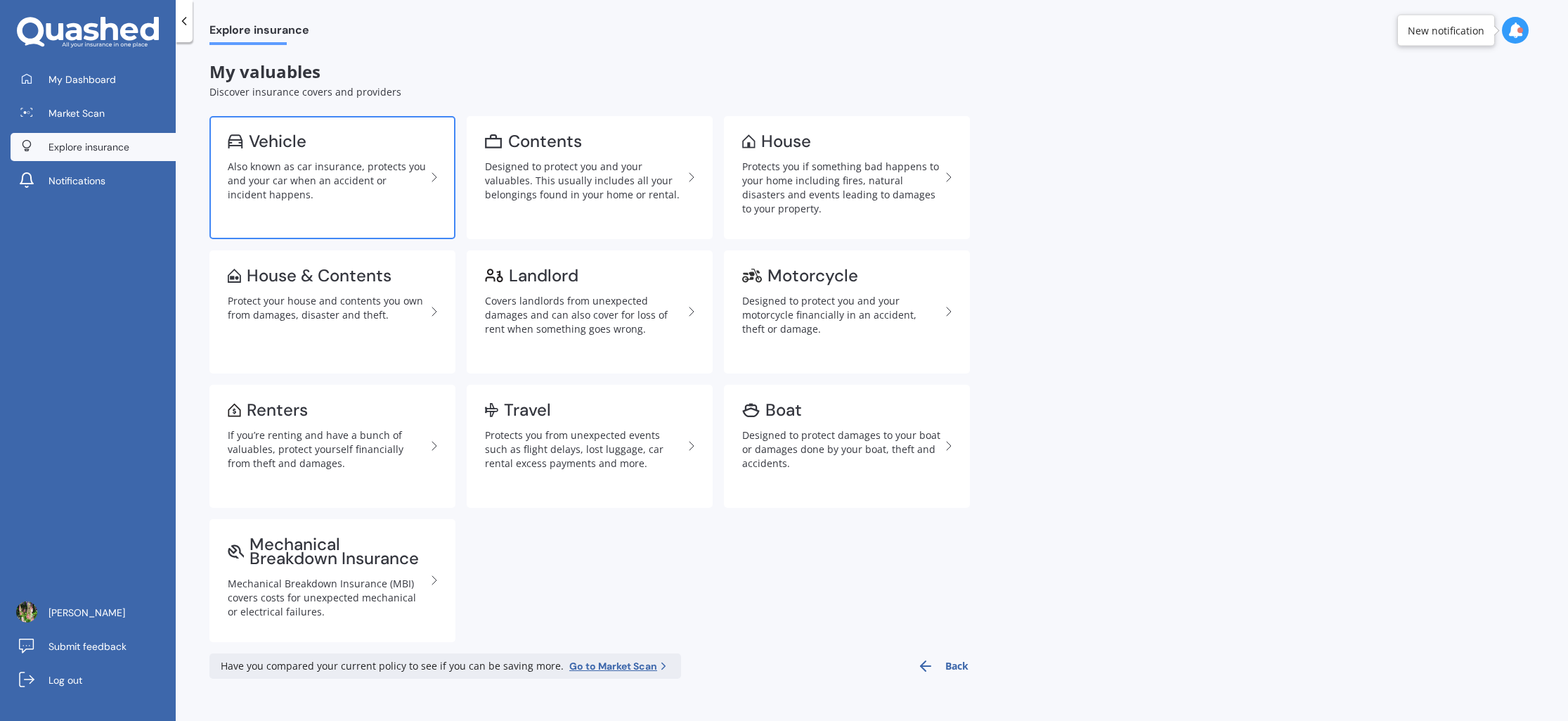
click at [326, 130] on link "Vehicle Also known as car insurance, protects you and your car when an accident…" at bounding box center [332, 178] width 246 height 123
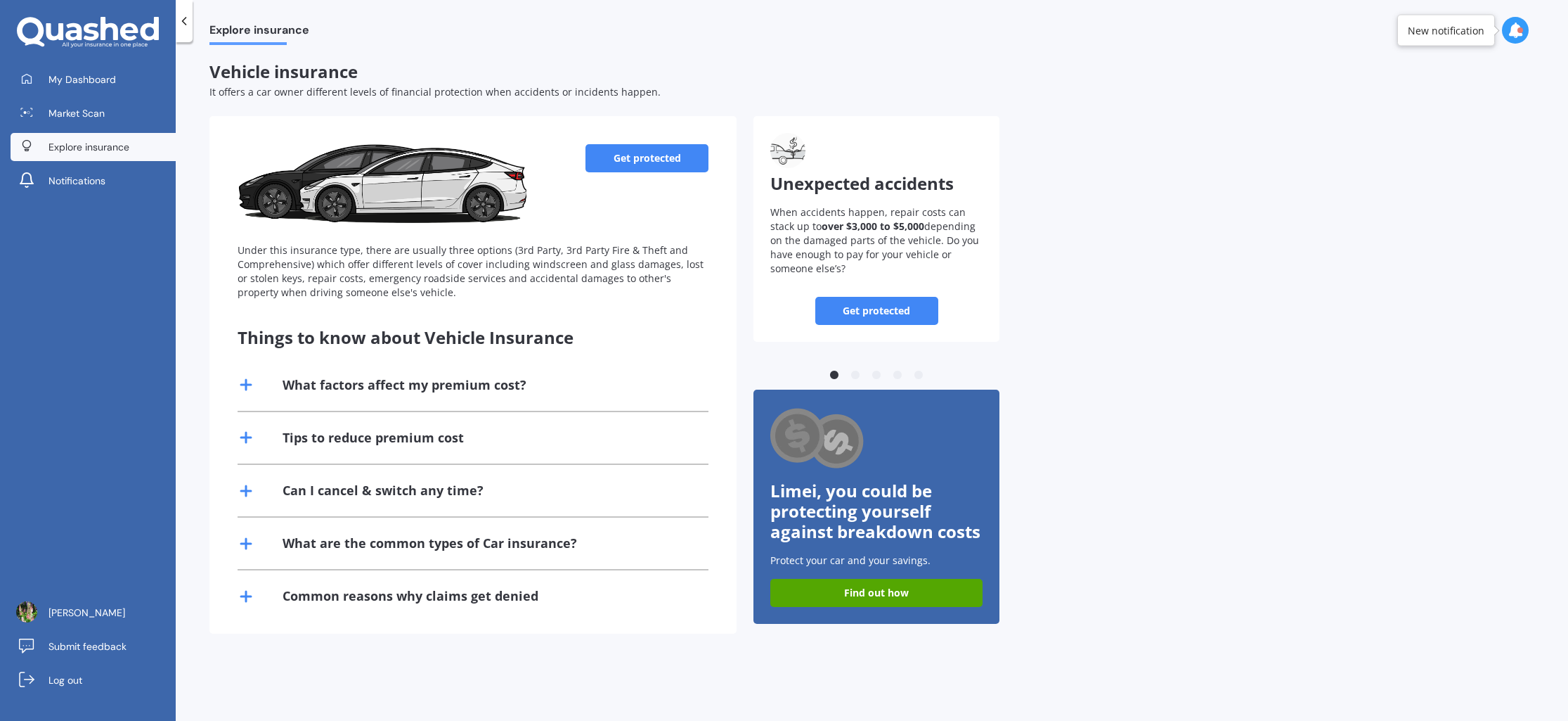
click at [660, 157] on link "Get protected" at bounding box center [647, 158] width 123 height 28
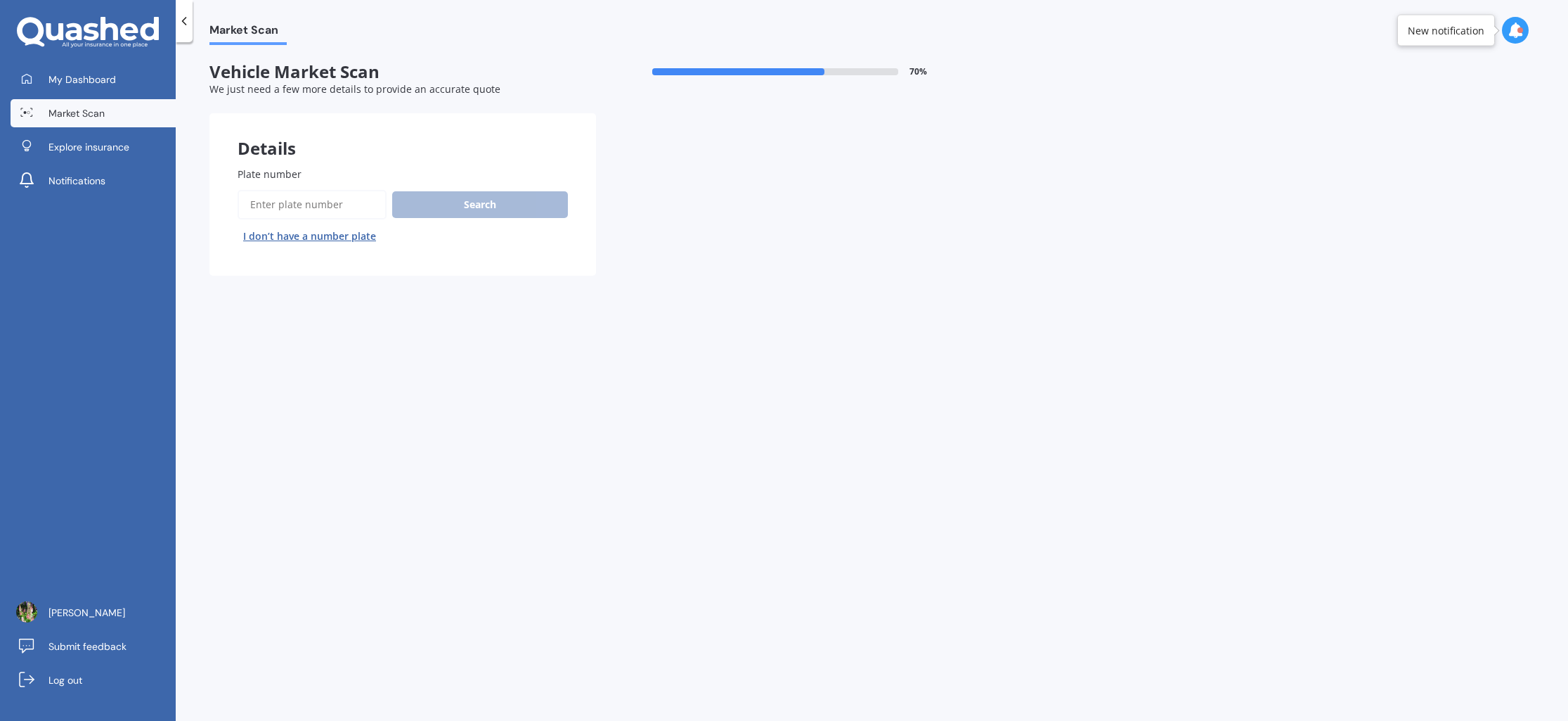
click at [336, 176] on label "Plate number" at bounding box center [399, 174] width 324 height 15
click at [336, 190] on input "Plate number" at bounding box center [312, 204] width 149 height 29
click at [307, 199] on input "Plate number" at bounding box center [312, 204] width 149 height 29
type input "nut601"
click at [463, 208] on button "Search" at bounding box center [480, 204] width 176 height 26
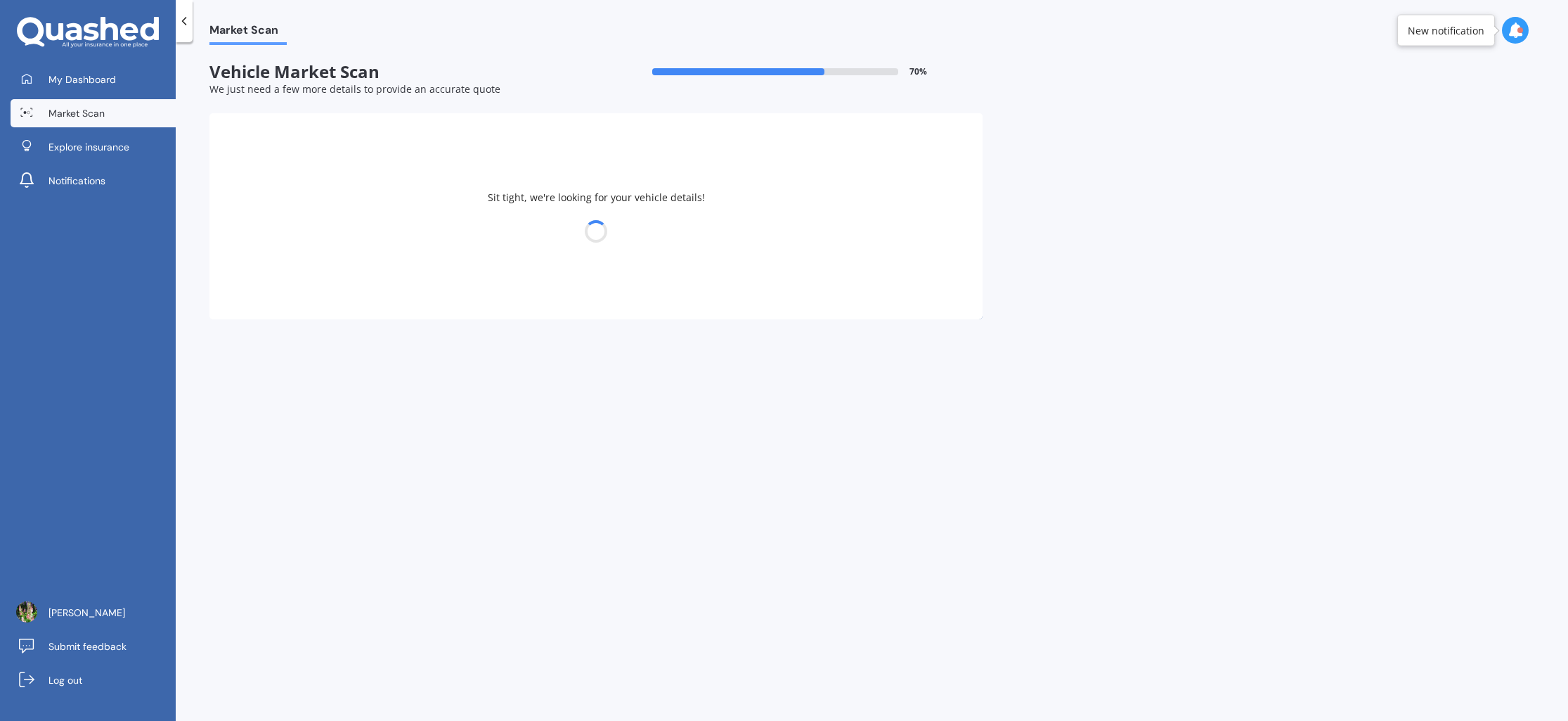
select select "KIA"
select select "STONIC"
select select "03"
select select "04"
select select "1981"
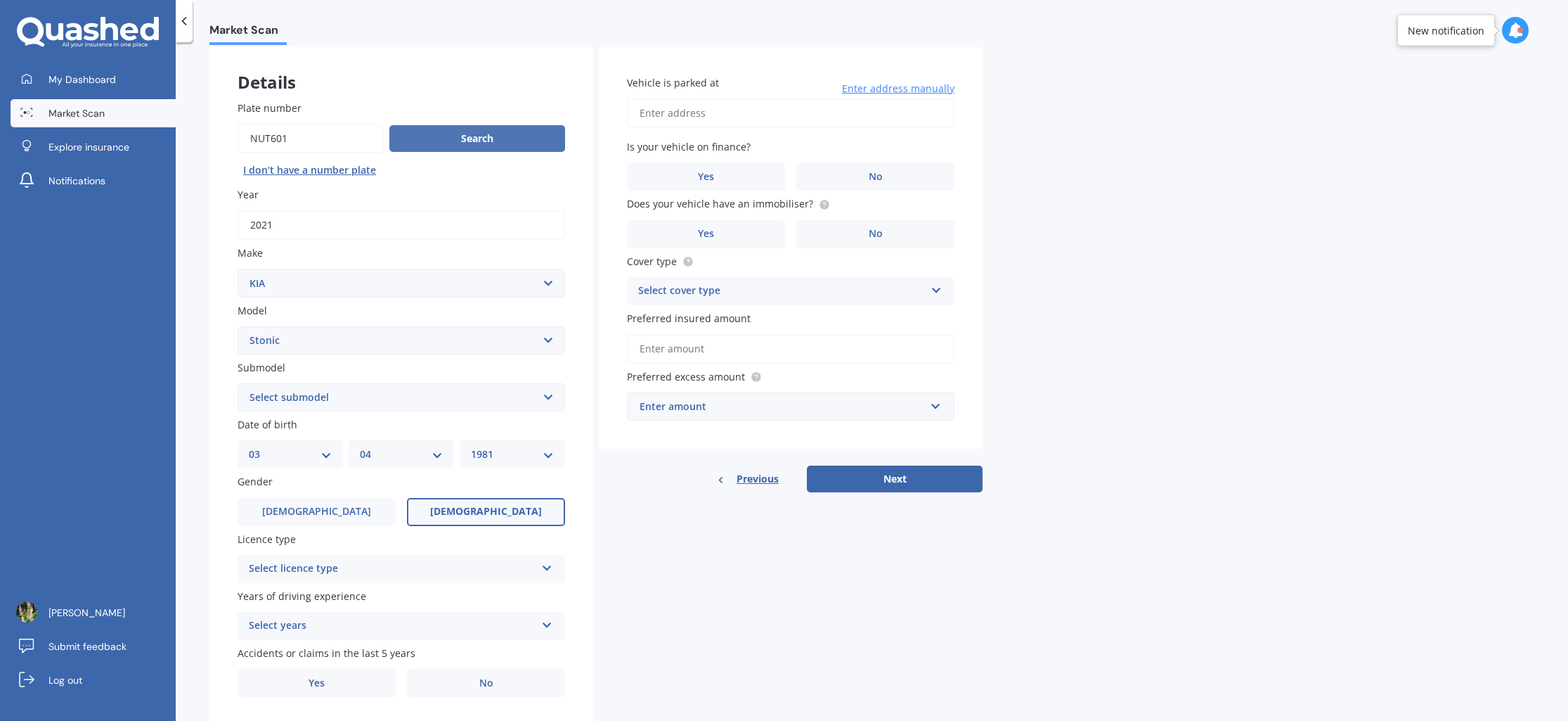
scroll to position [107, 0]
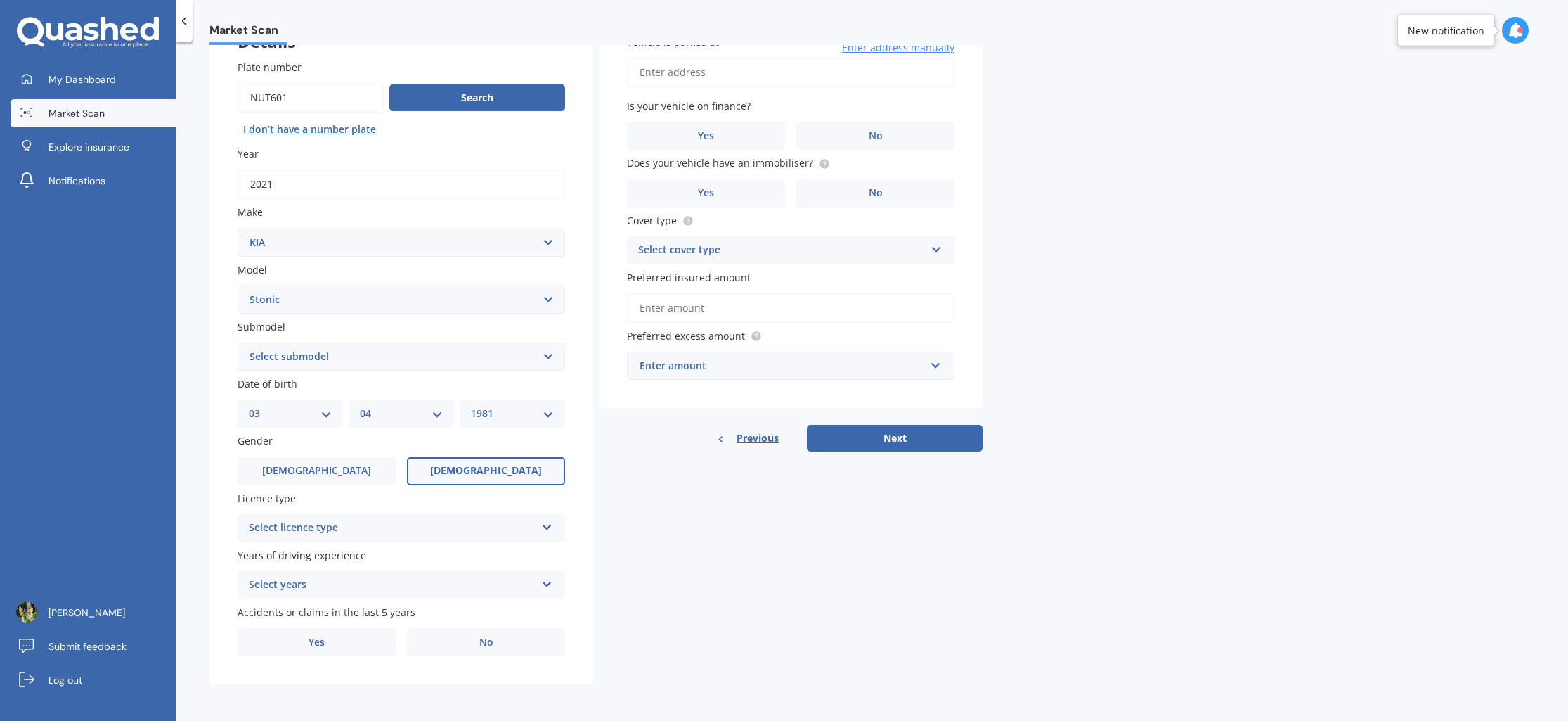
drag, startPoint x: 561, startPoint y: 514, endPoint x: 551, endPoint y: 528, distance: 17.2
click at [561, 515] on div "Select licence type NZ Full NZ Restricted NZ Learners [GEOGRAPHIC_DATA] [GEOGRA…" at bounding box center [401, 528] width 327 height 28
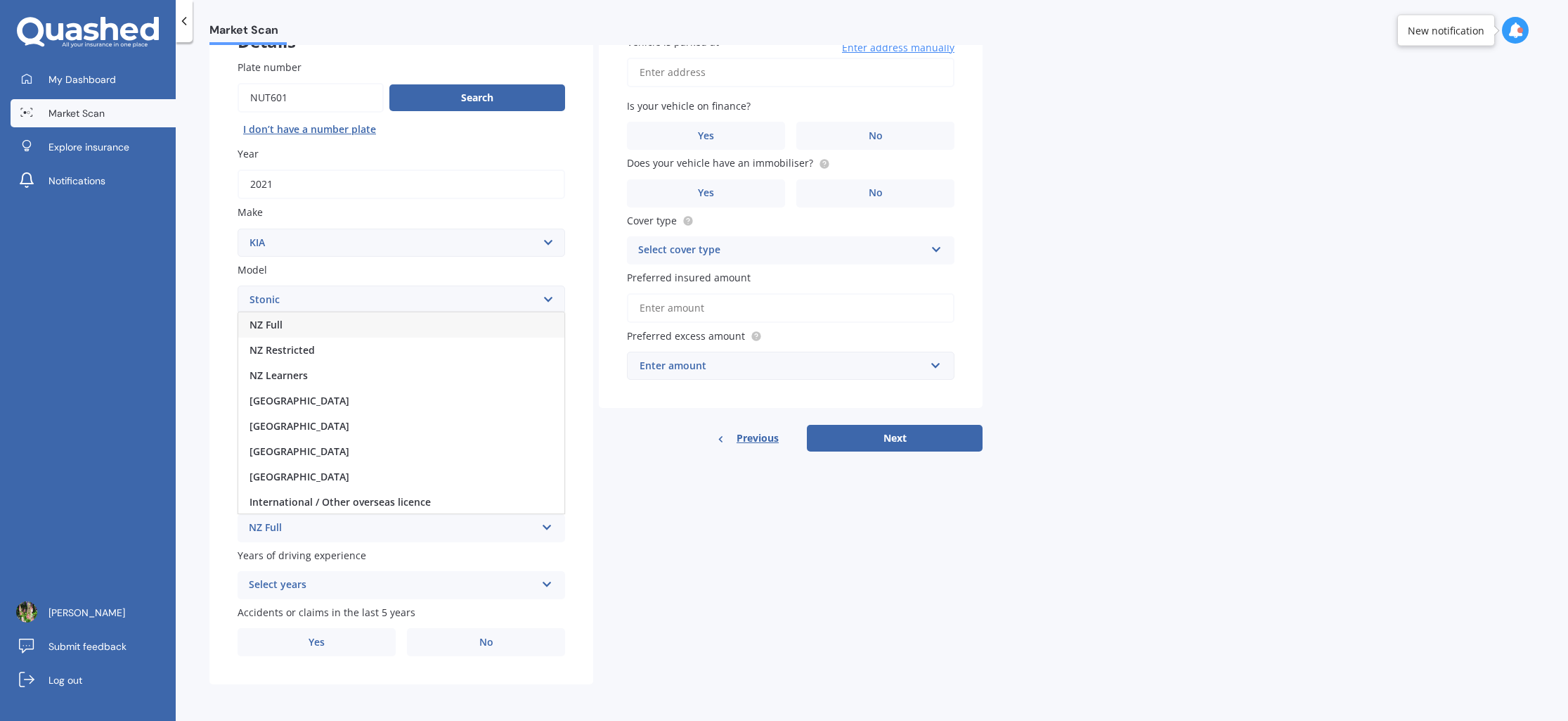
click at [550, 529] on icon at bounding box center [547, 524] width 12 height 9
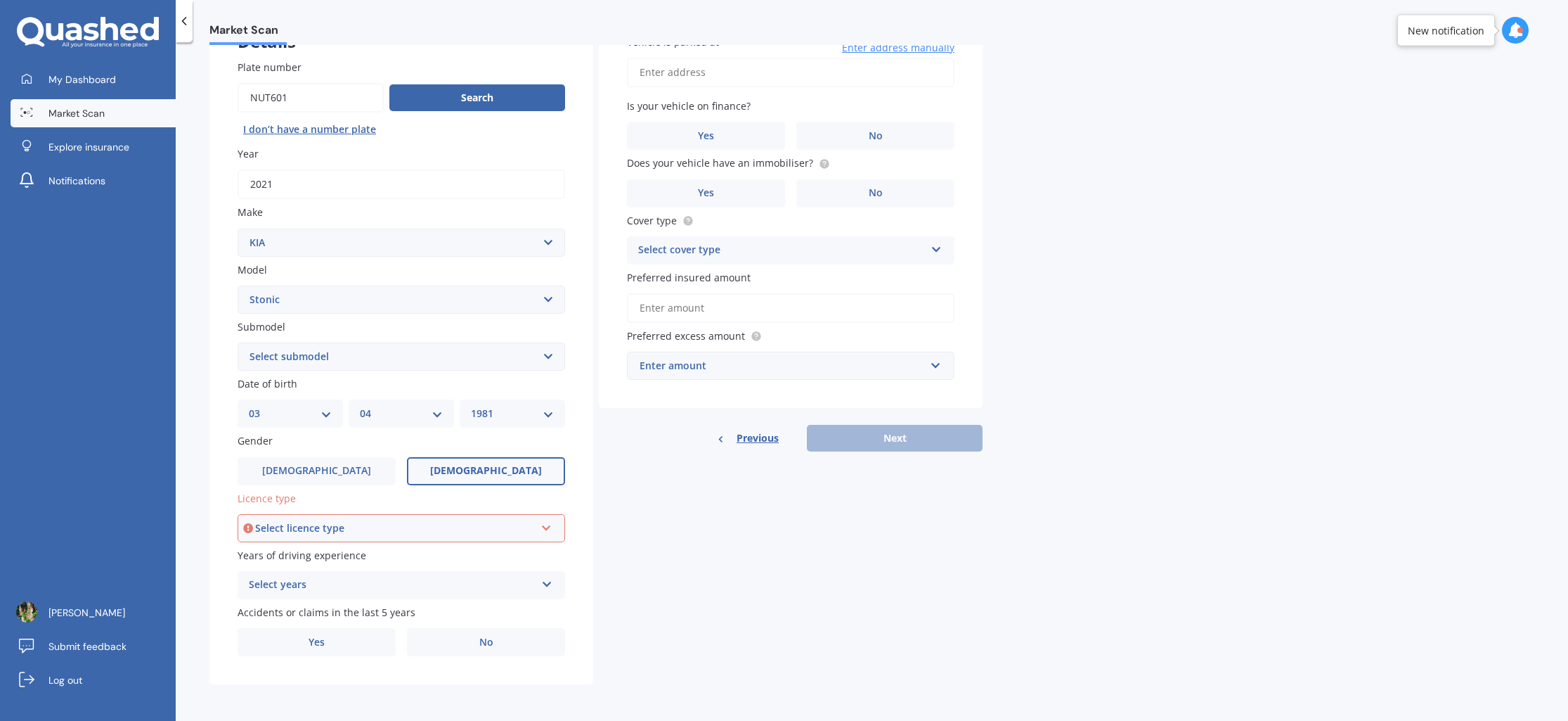
click at [550, 529] on icon at bounding box center [546, 525] width 12 height 9
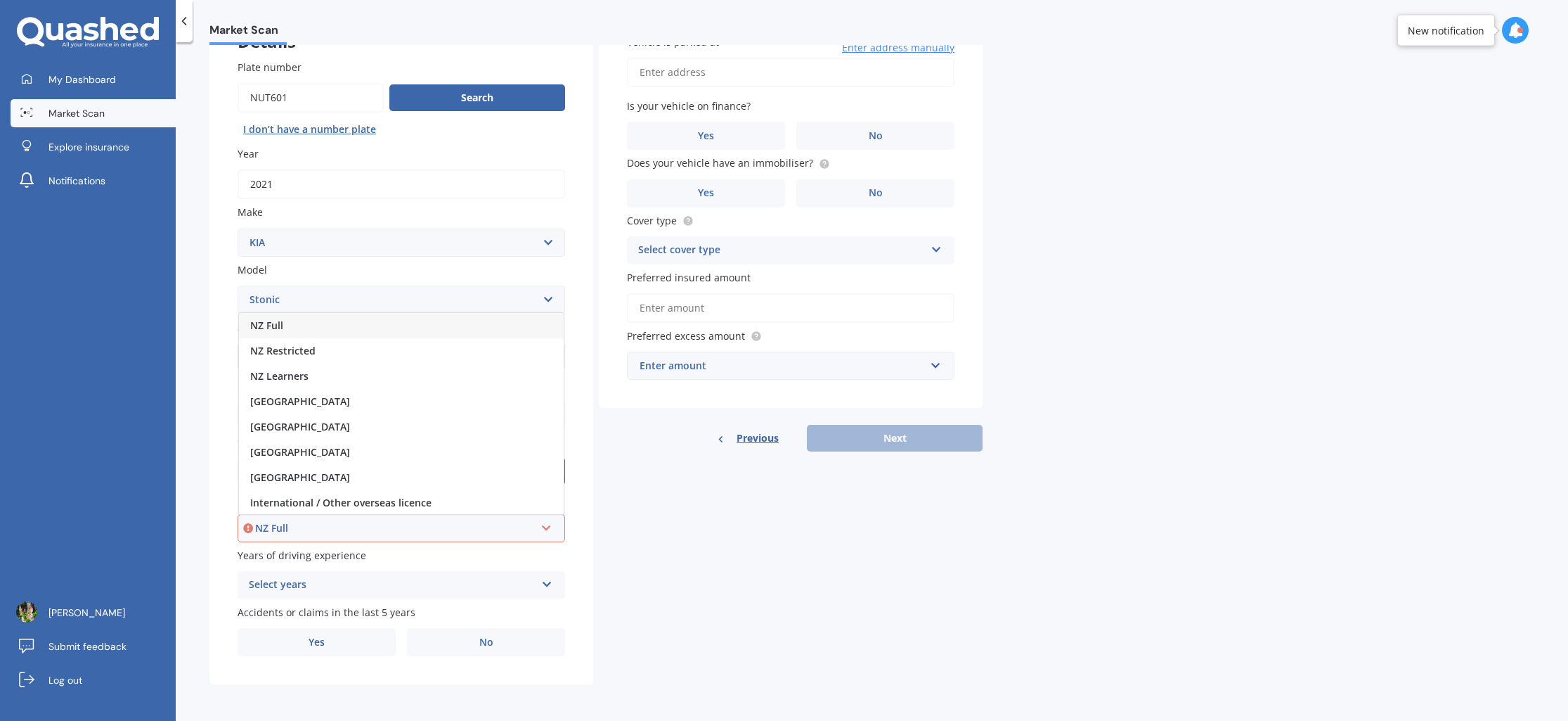
click at [302, 326] on div "NZ Full" at bounding box center [401, 325] width 324 height 26
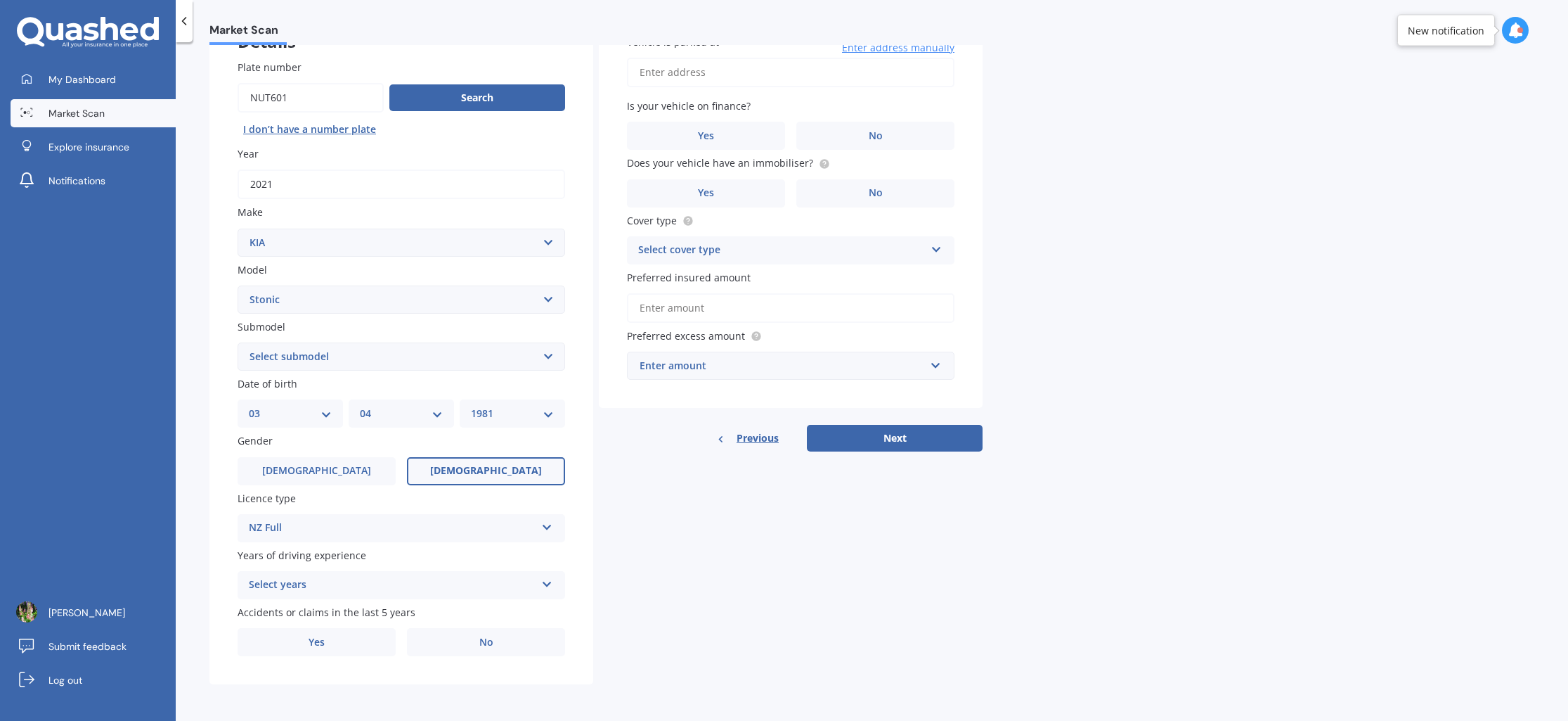
click at [550, 586] on icon at bounding box center [547, 581] width 12 height 9
drag, startPoint x: 312, startPoint y: 450, endPoint x: 316, endPoint y: 457, distance: 8.1
click at [312, 450] on span "5 or more years" at bounding box center [287, 456] width 76 height 13
click at [483, 639] on span "No" at bounding box center [486, 642] width 14 height 12
click at [0, 0] on input "No" at bounding box center [0, 0] width 0 height 0
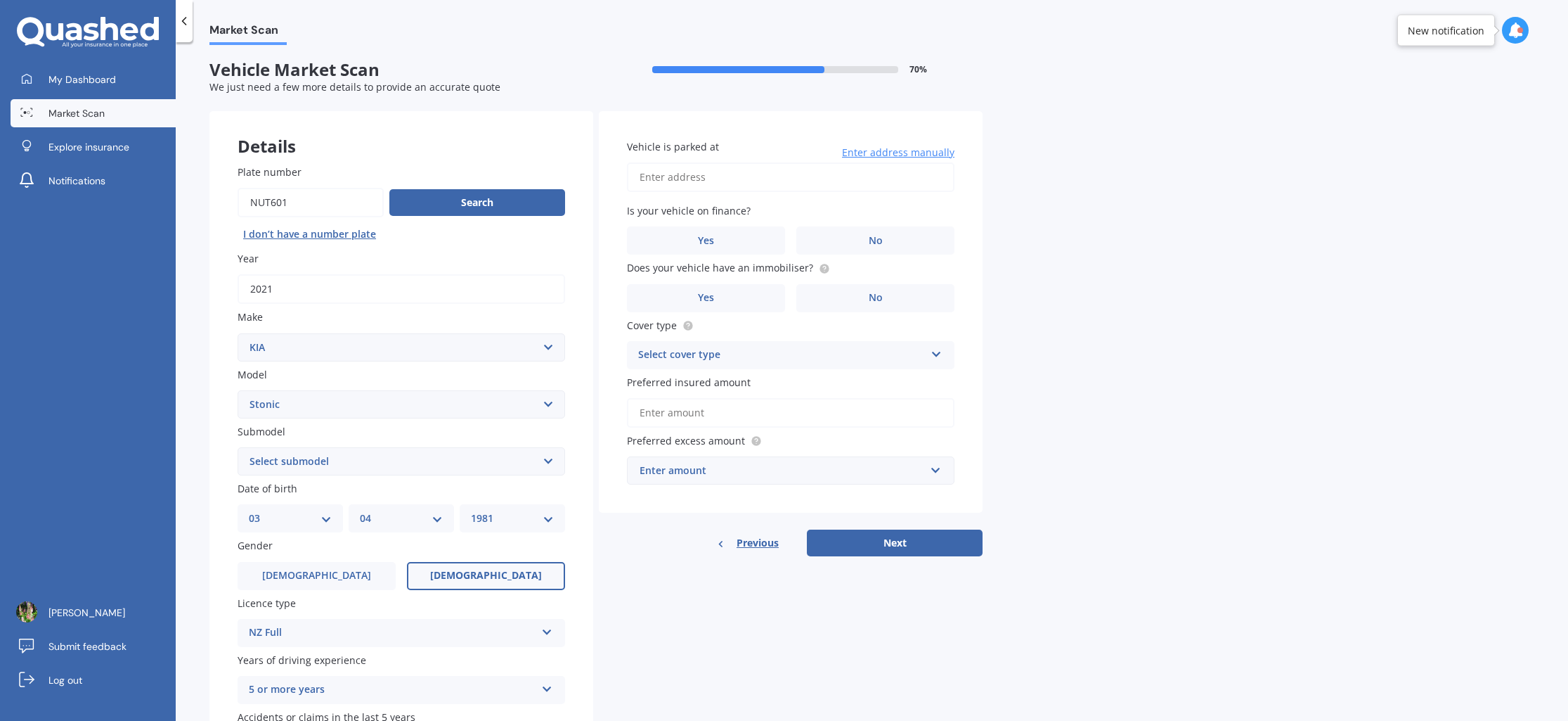
scroll to position [0, 0]
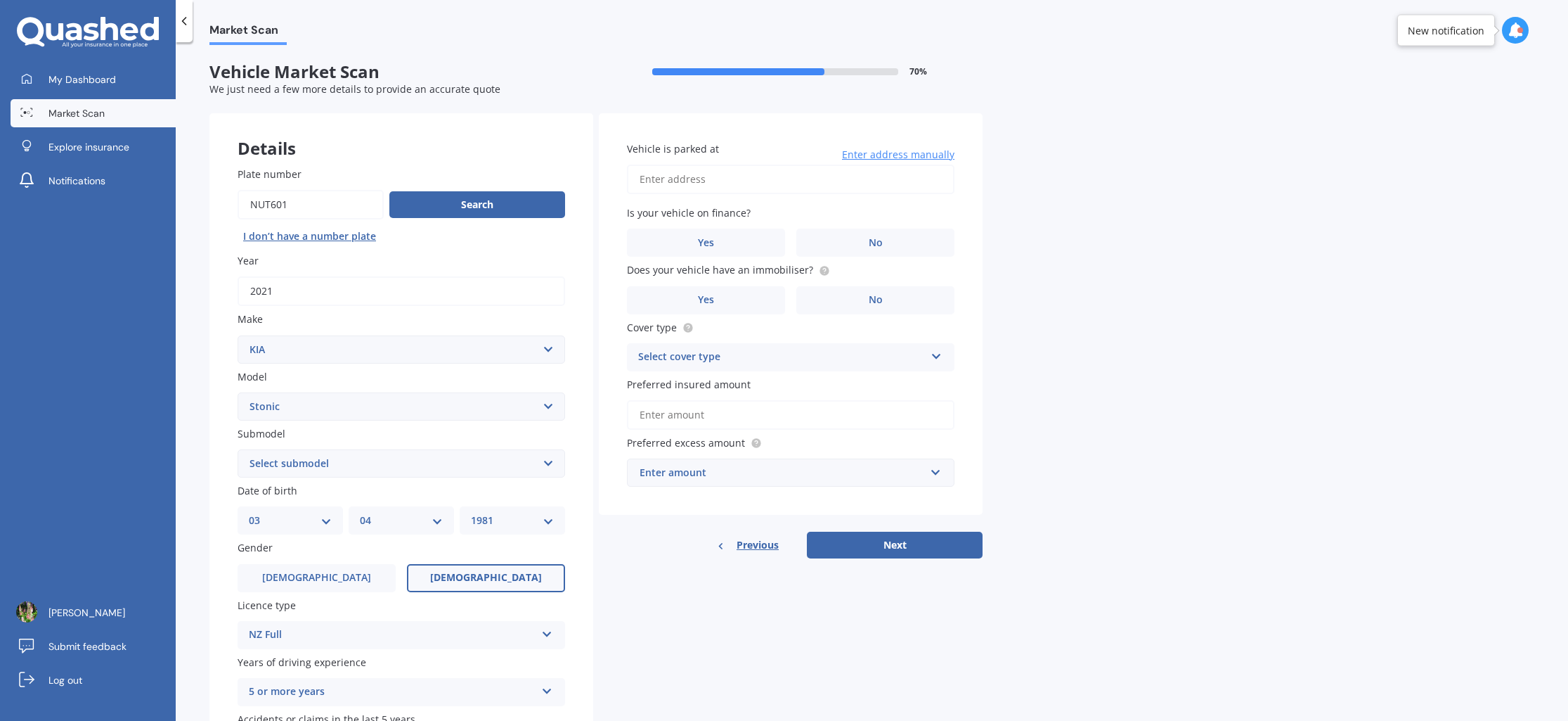
click at [770, 185] on input "Vehicle is parked at" at bounding box center [791, 179] width 327 height 29
type input "[STREET_ADDRESS]"
click at [1072, 273] on div "Market Scan Vehicle Market Scan 70 % We just need a few more details to provide…" at bounding box center [872, 384] width 1392 height 678
click at [903, 245] on label "No" at bounding box center [875, 242] width 158 height 28
click at [0, 0] on input "No" at bounding box center [0, 0] width 0 height 0
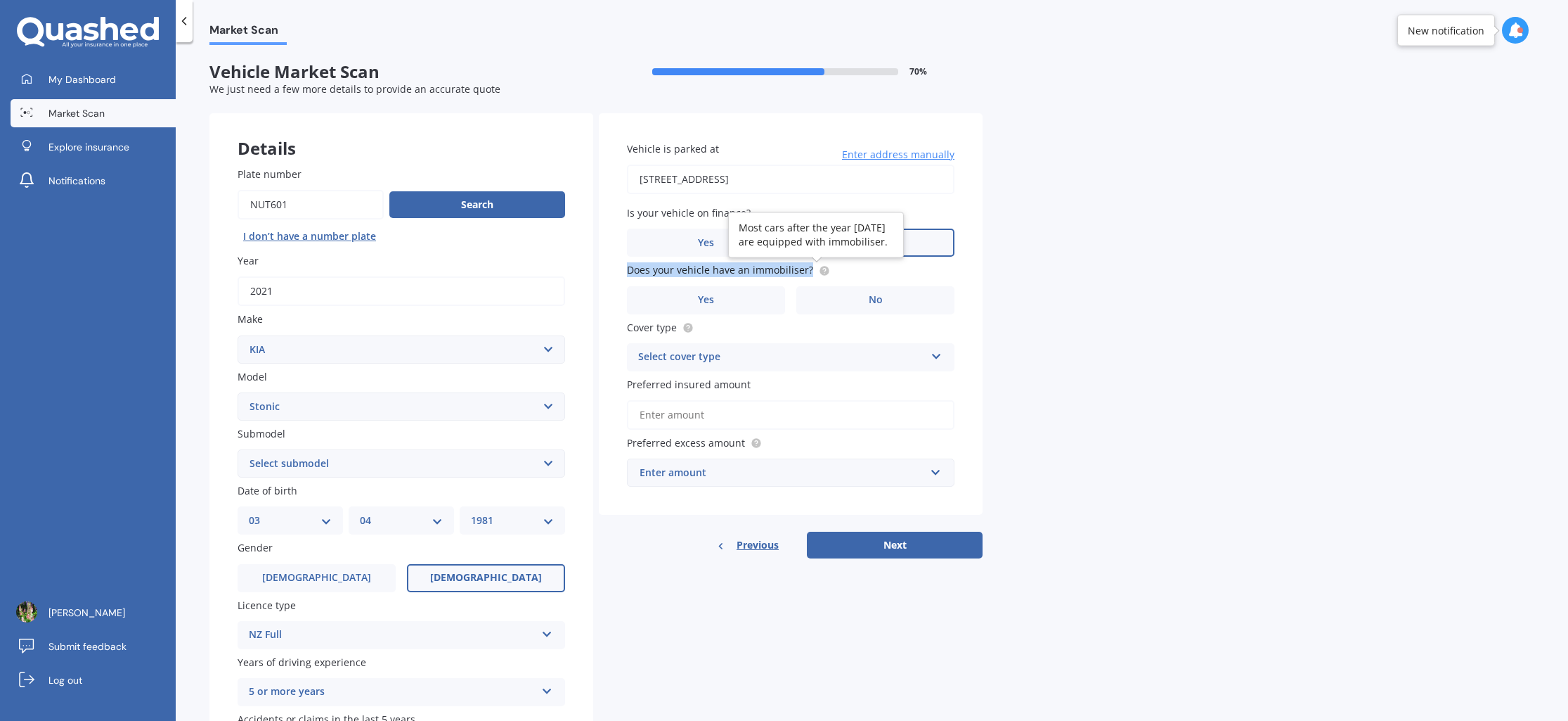
drag, startPoint x: 627, startPoint y: 267, endPoint x: 810, endPoint y: 273, distance: 183.1
click at [810, 273] on span "Does your vehicle have an immobiliser?" at bounding box center [728, 270] width 203 height 15
copy span "Does your vehicle have an immobiliser?"
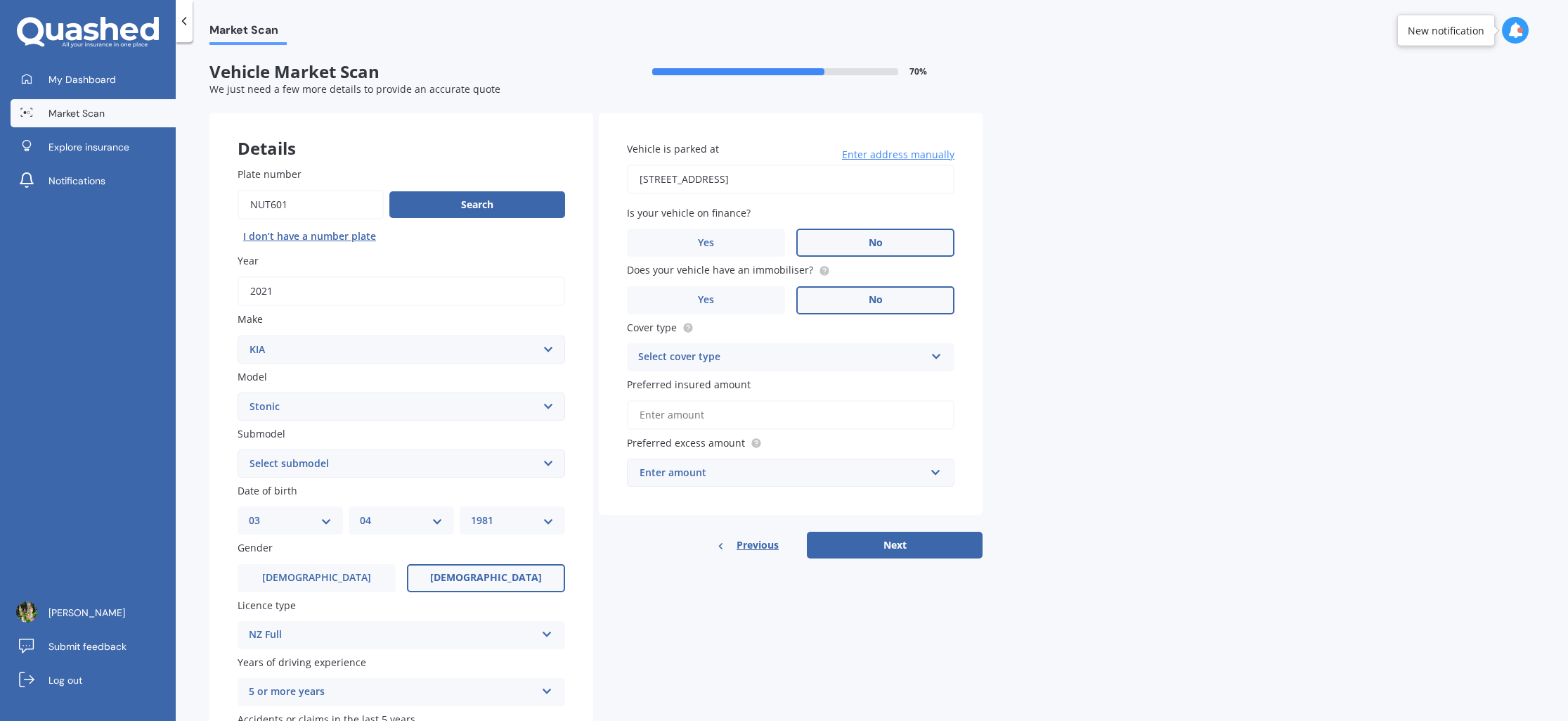
click at [881, 300] on span "No" at bounding box center [875, 300] width 14 height 12
click at [0, 0] on input "No" at bounding box center [0, 0] width 0 height 0
click at [816, 363] on div "Select cover type" at bounding box center [781, 358] width 287 height 17
click at [758, 378] on div "Comprehensive" at bounding box center [790, 384] width 326 height 26
click at [773, 410] on input "Preferred insured amount" at bounding box center [791, 414] width 327 height 29
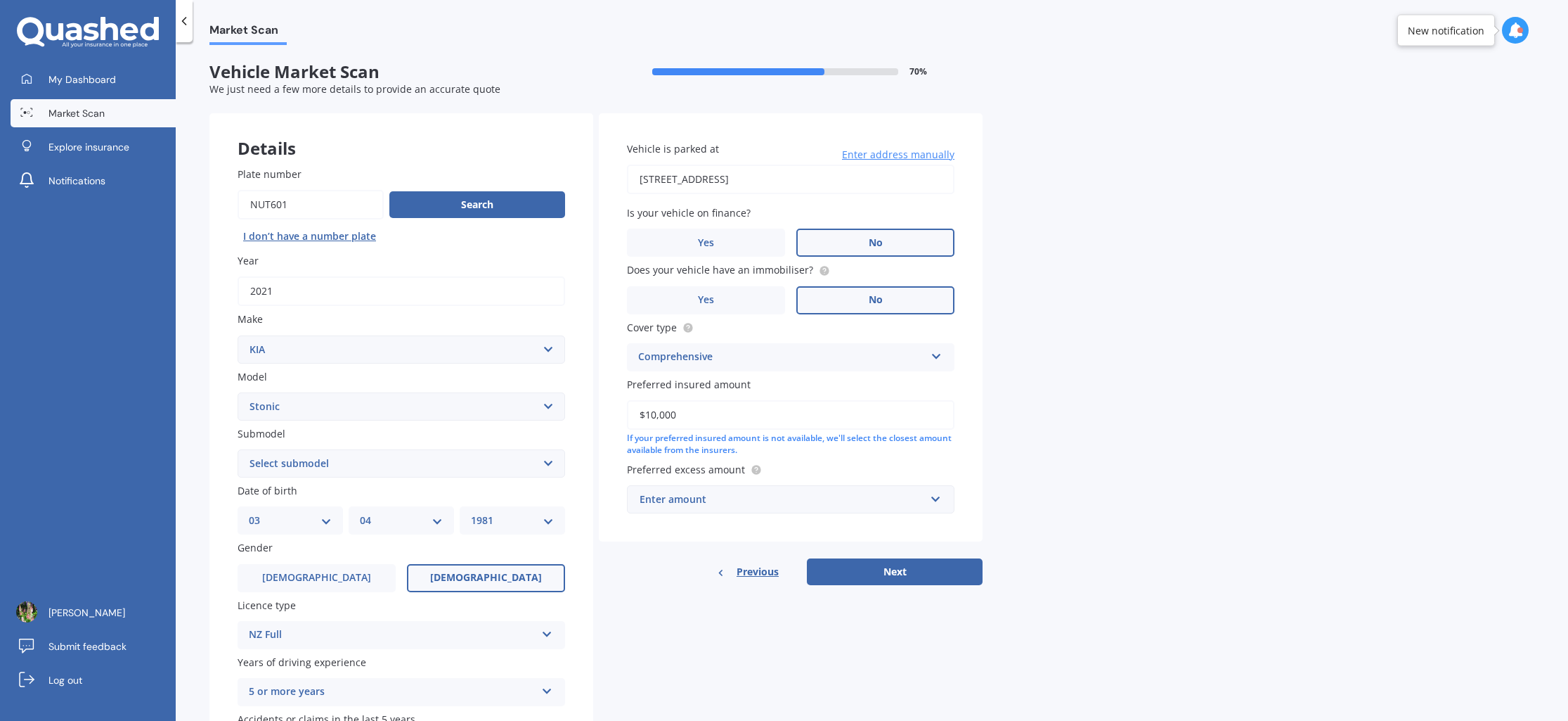
type input "$10,000"
click at [737, 498] on div "Enter amount" at bounding box center [782, 499] width 286 height 15
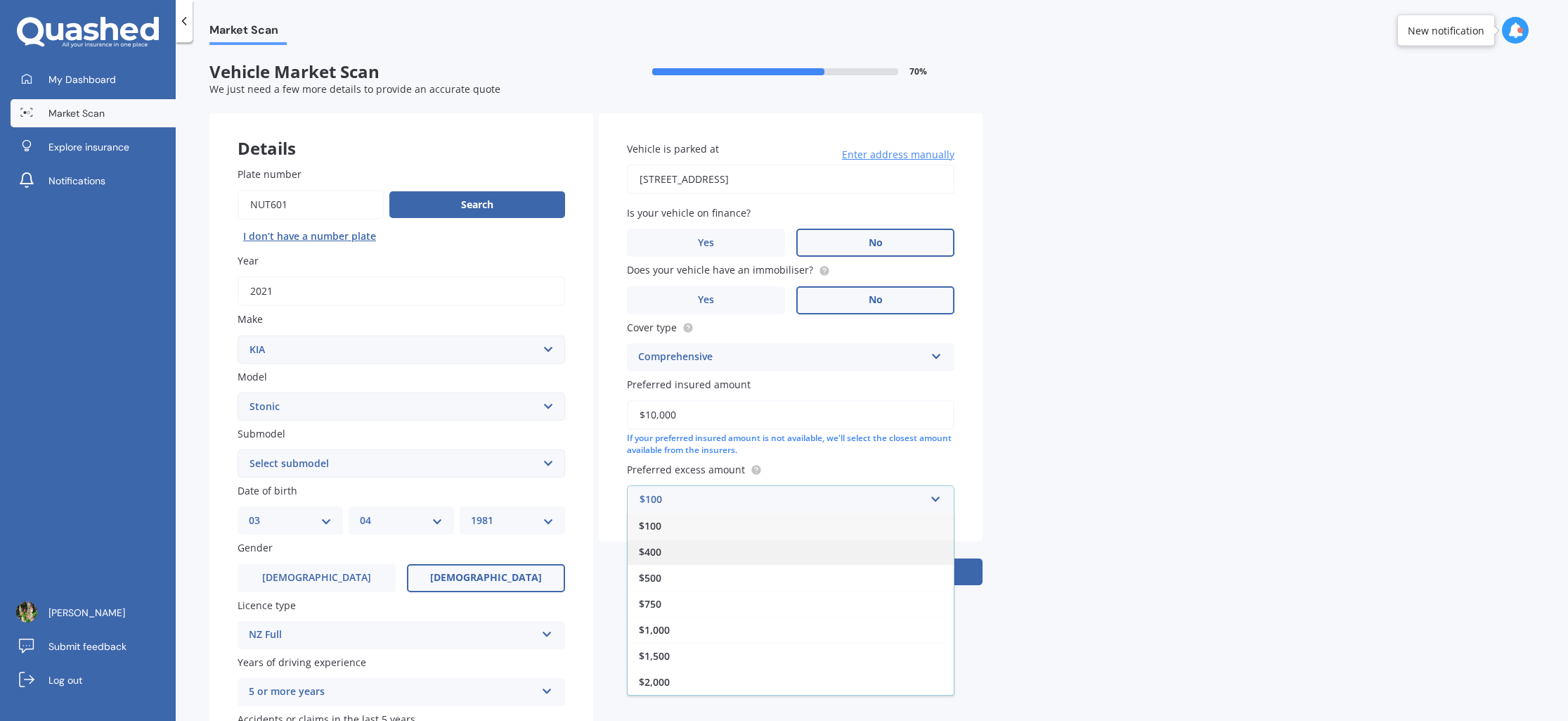
click at [663, 555] on div "$400" at bounding box center [790, 551] width 326 height 26
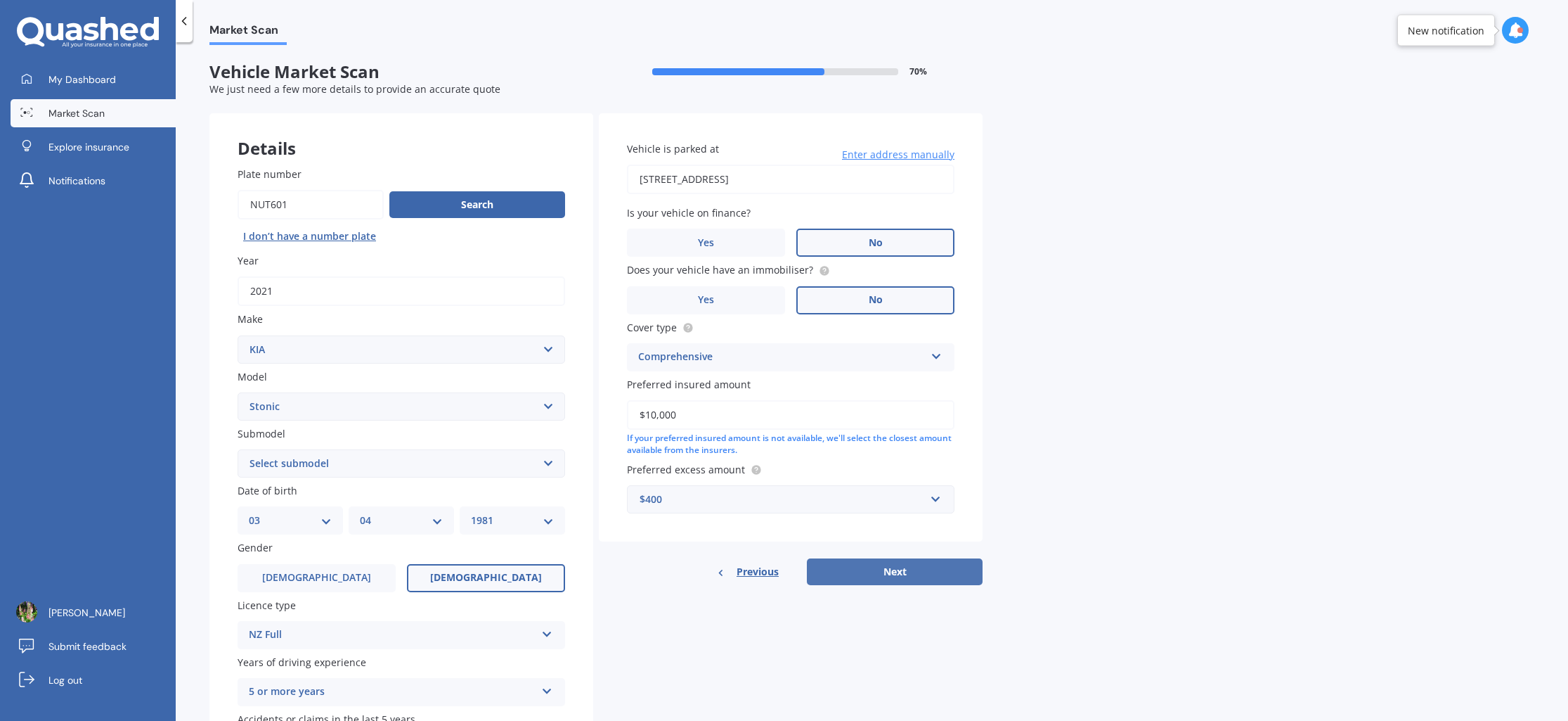
click at [886, 576] on button "Next" at bounding box center [895, 572] width 176 height 26
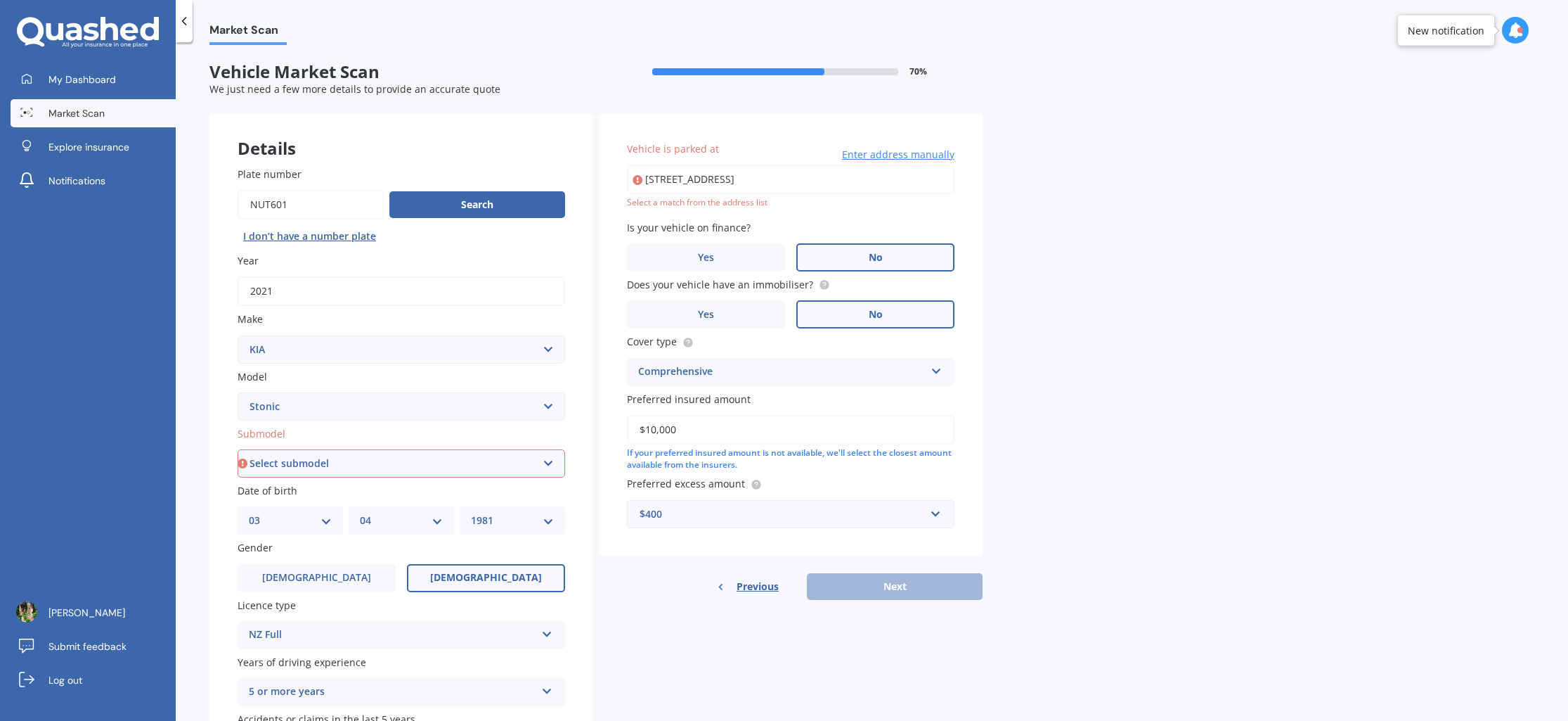
click at [469, 470] on select "Select submodel (All other) EX Hatchback 5dr Spts Auto 6sp 1.4i GT Line Hatchba…" at bounding box center [401, 464] width 327 height 28
click at [354, 486] on label "Date of birth" at bounding box center [398, 490] width 322 height 15
click at [362, 477] on select "Select submodel (All other) EX Hatchback 5dr Spts Auto 6sp 1.4i GT Line Hatchba…" at bounding box center [401, 464] width 327 height 28
select select "(ALL OTHER)"
click at [905, 595] on div "Previous Next" at bounding box center [791, 587] width 384 height 26
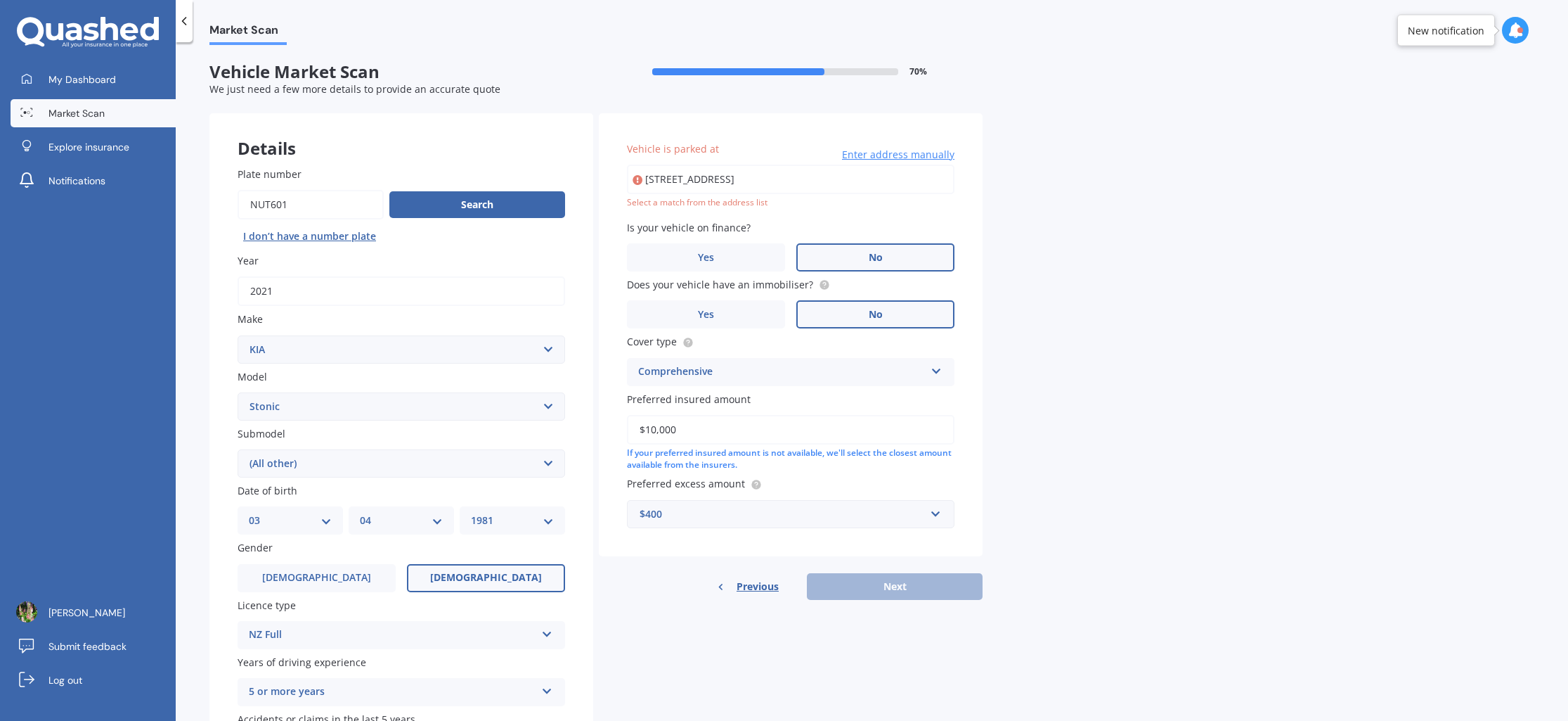
click at [905, 180] on input "[STREET_ADDRESS]" at bounding box center [791, 179] width 327 height 29
click at [723, 205] on div "Select a match from the address list" at bounding box center [791, 202] width 327 height 12
click at [893, 161] on span "Enter address manually" at bounding box center [897, 154] width 113 height 14
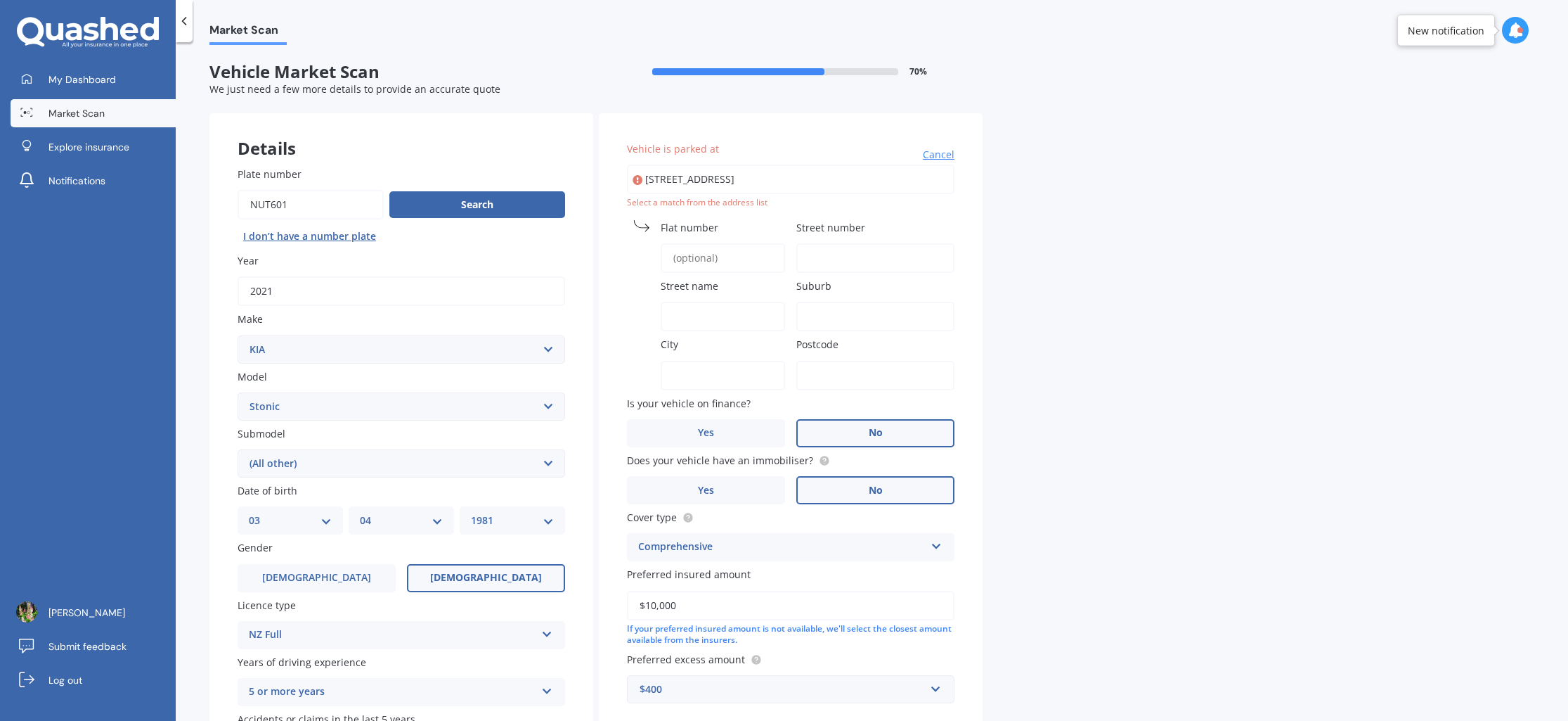
click at [874, 222] on label "Street number" at bounding box center [872, 228] width 152 height 15
click at [874, 243] on input "Street number" at bounding box center [875, 257] width 158 height 29
click at [1093, 223] on div "Market Scan Vehicle Market Scan 70 % We just need a few more details to provide…" at bounding box center [872, 384] width 1392 height 678
click at [770, 183] on input "[STREET_ADDRESS]" at bounding box center [791, 179] width 327 height 29
click at [885, 180] on input "[STREET_ADDRESS]" at bounding box center [791, 179] width 327 height 29
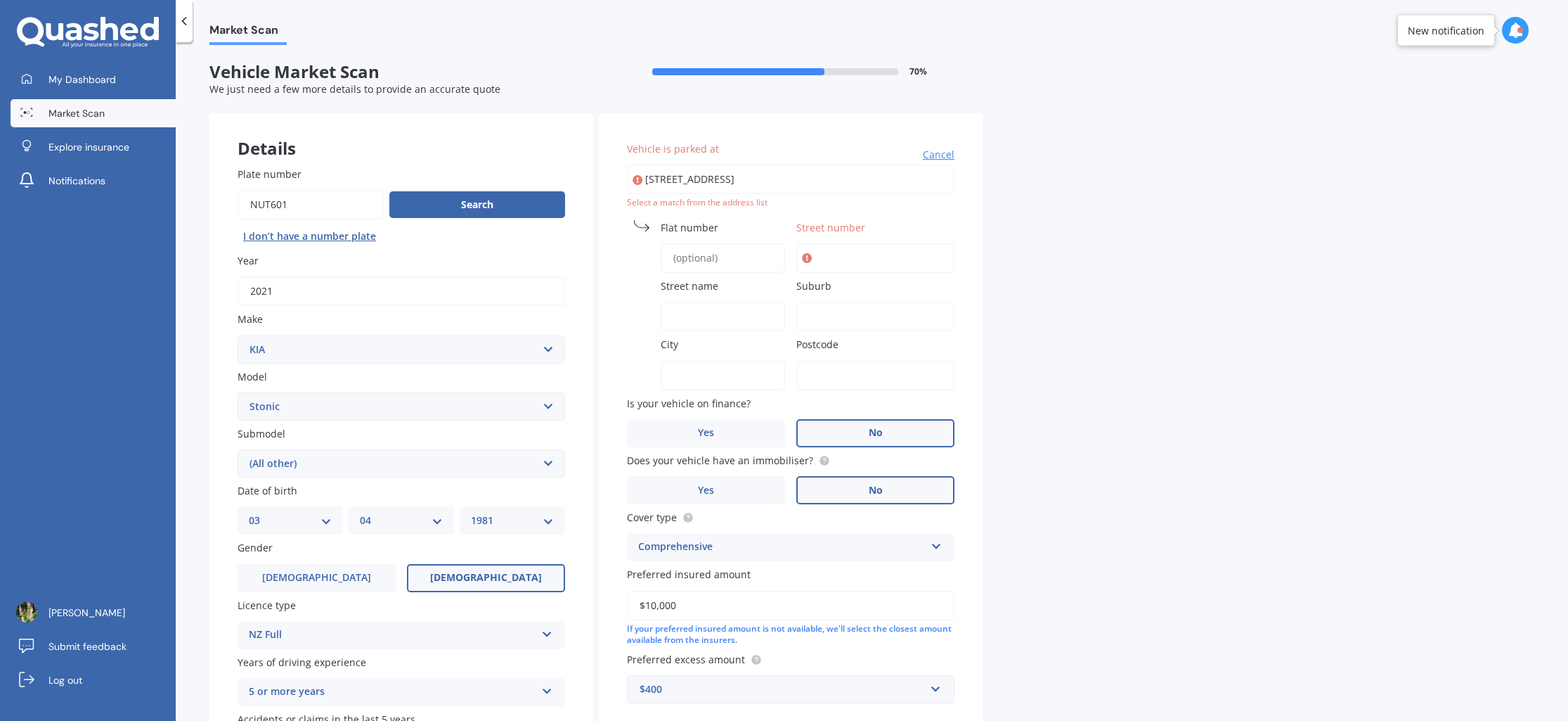
drag, startPoint x: 906, startPoint y: 177, endPoint x: 755, endPoint y: 175, distance: 151.0
click at [753, 174] on input "[STREET_ADDRESS]" at bounding box center [791, 179] width 327 height 29
type input "[STREET_ADDRESS]"
type input "92A"
type input "[GEOGRAPHIC_DATA]"
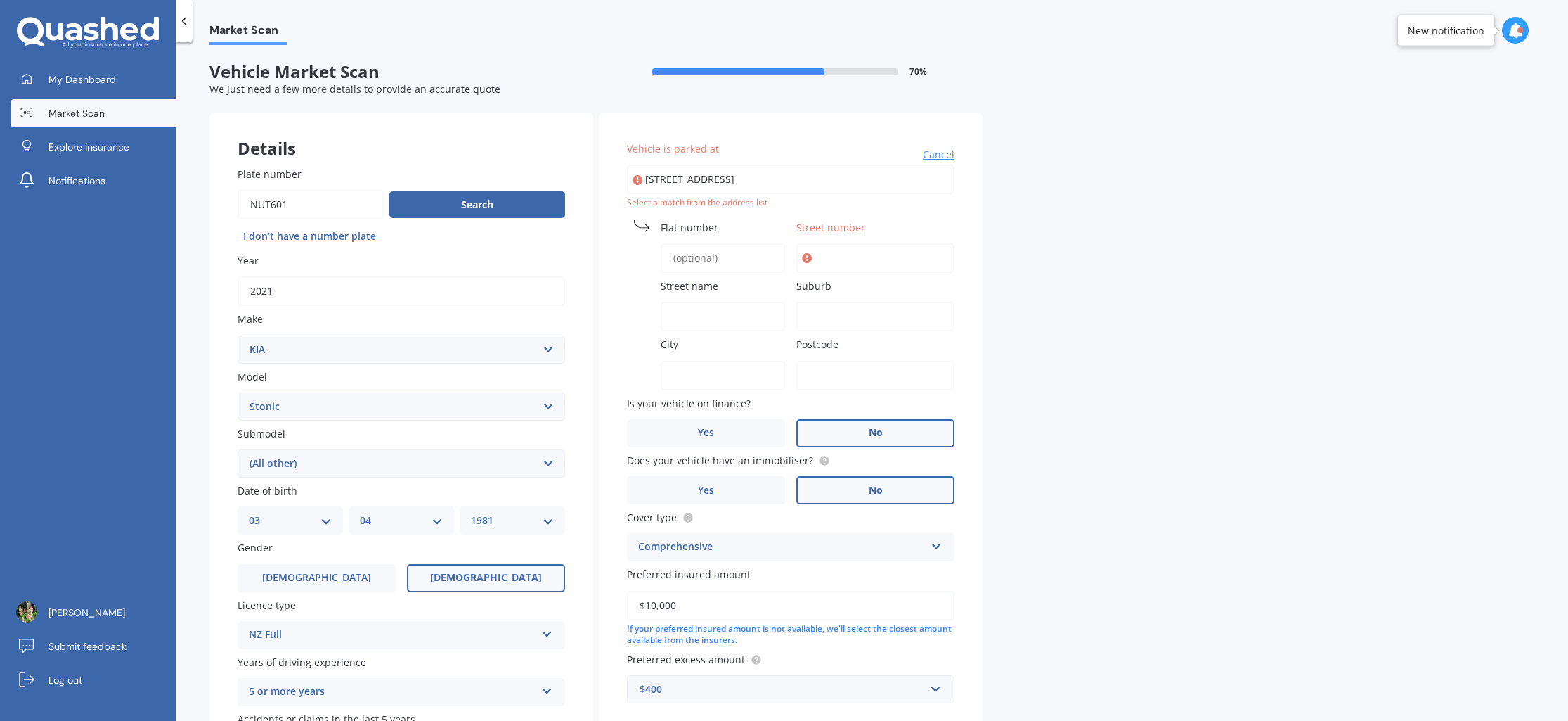
type input "Riccarton"
type input "[GEOGRAPHIC_DATA]"
type input "8011"
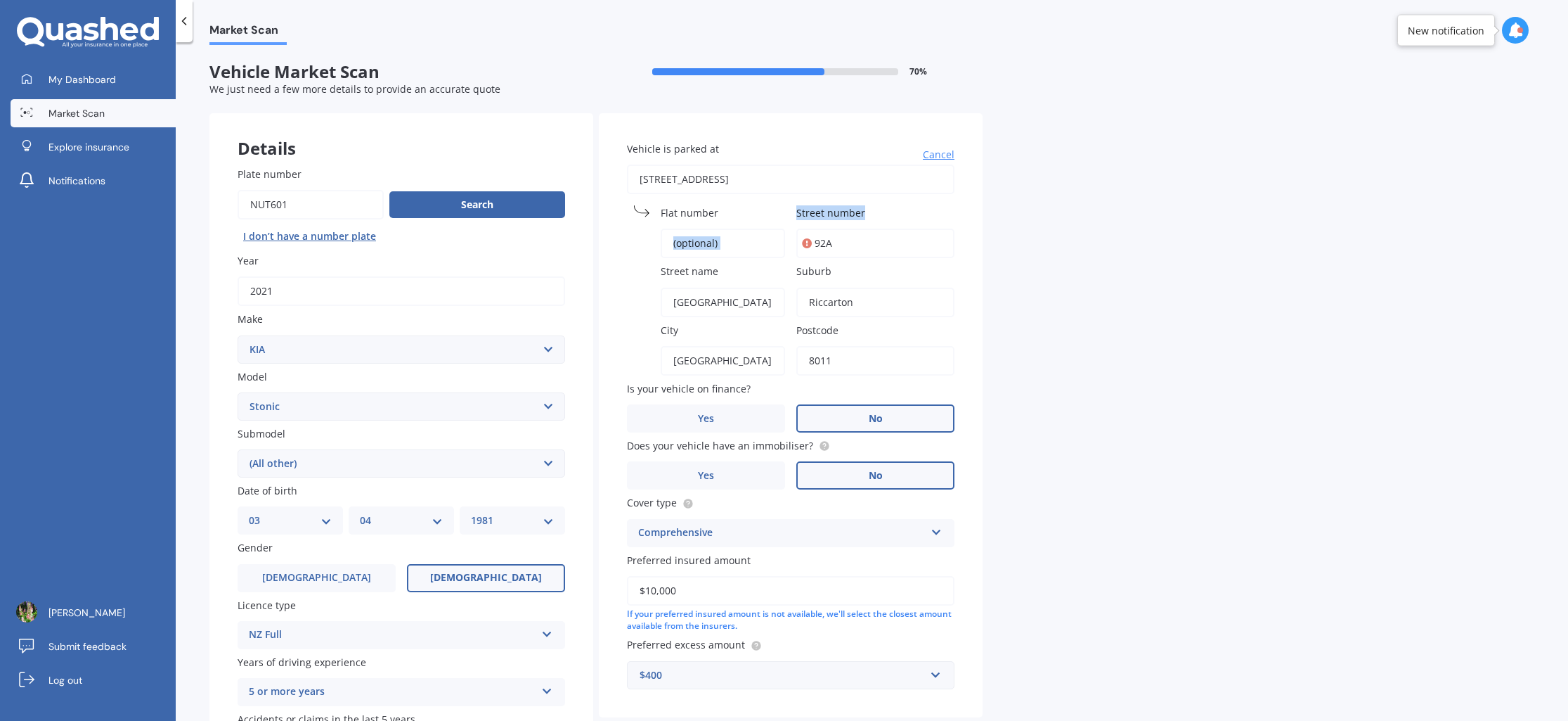
drag, startPoint x: 893, startPoint y: 208, endPoint x: 758, endPoint y: 208, distance: 135.0
click at [758, 208] on div "Vehicle is parked at [STREET_ADDRESS] [GEOGRAPHIC_DATA] number [STREET_ADDRESS]…" at bounding box center [791, 415] width 384 height 604
click at [885, 208] on label "Street number" at bounding box center [872, 213] width 152 height 15
click at [885, 228] on input "92A" at bounding box center [875, 242] width 158 height 29
click at [1065, 235] on div "Market Scan Vehicle Market Scan 70 % We just need a few more details to provide…" at bounding box center [872, 384] width 1392 height 678
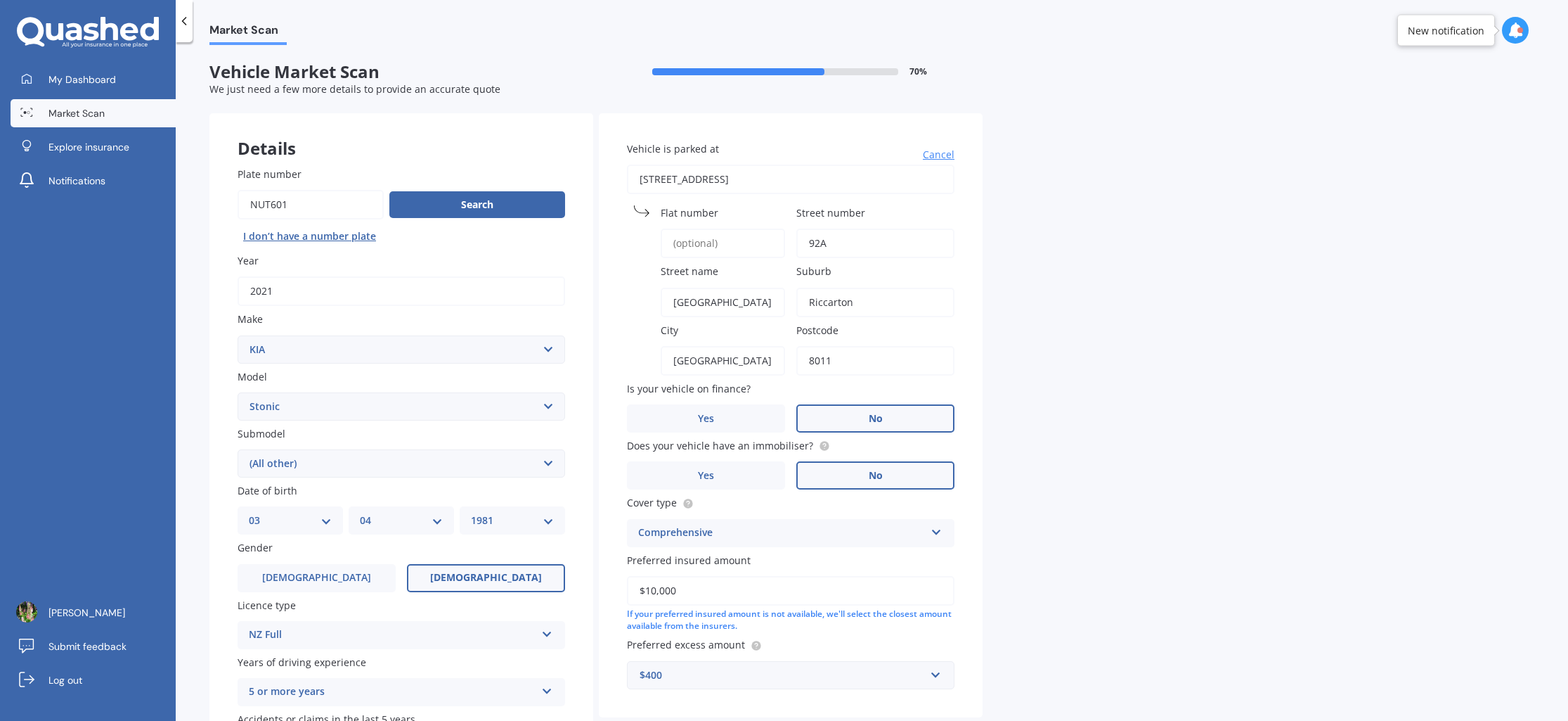
scroll to position [107, 0]
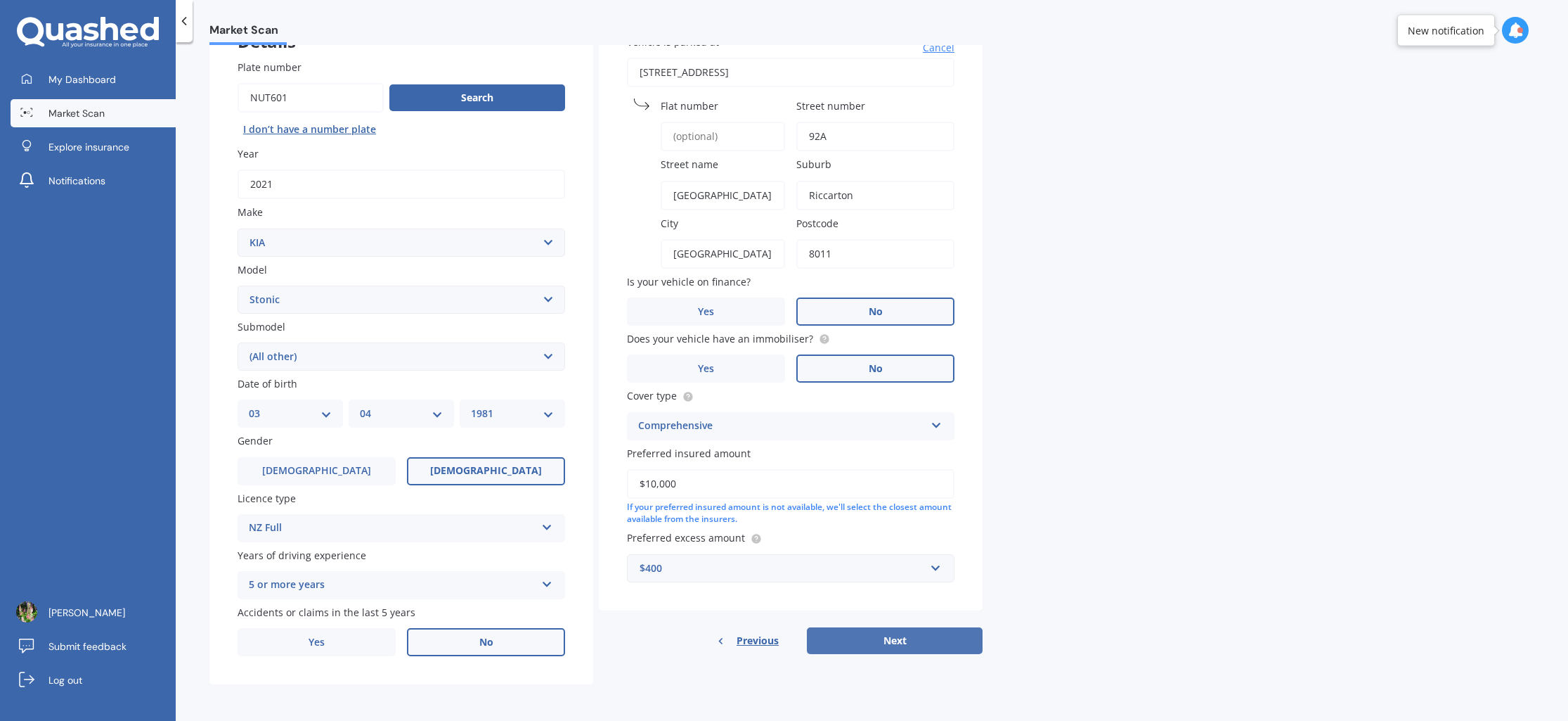
click at [898, 642] on button "Next" at bounding box center [895, 641] width 176 height 26
select select "03"
select select "04"
select select "1981"
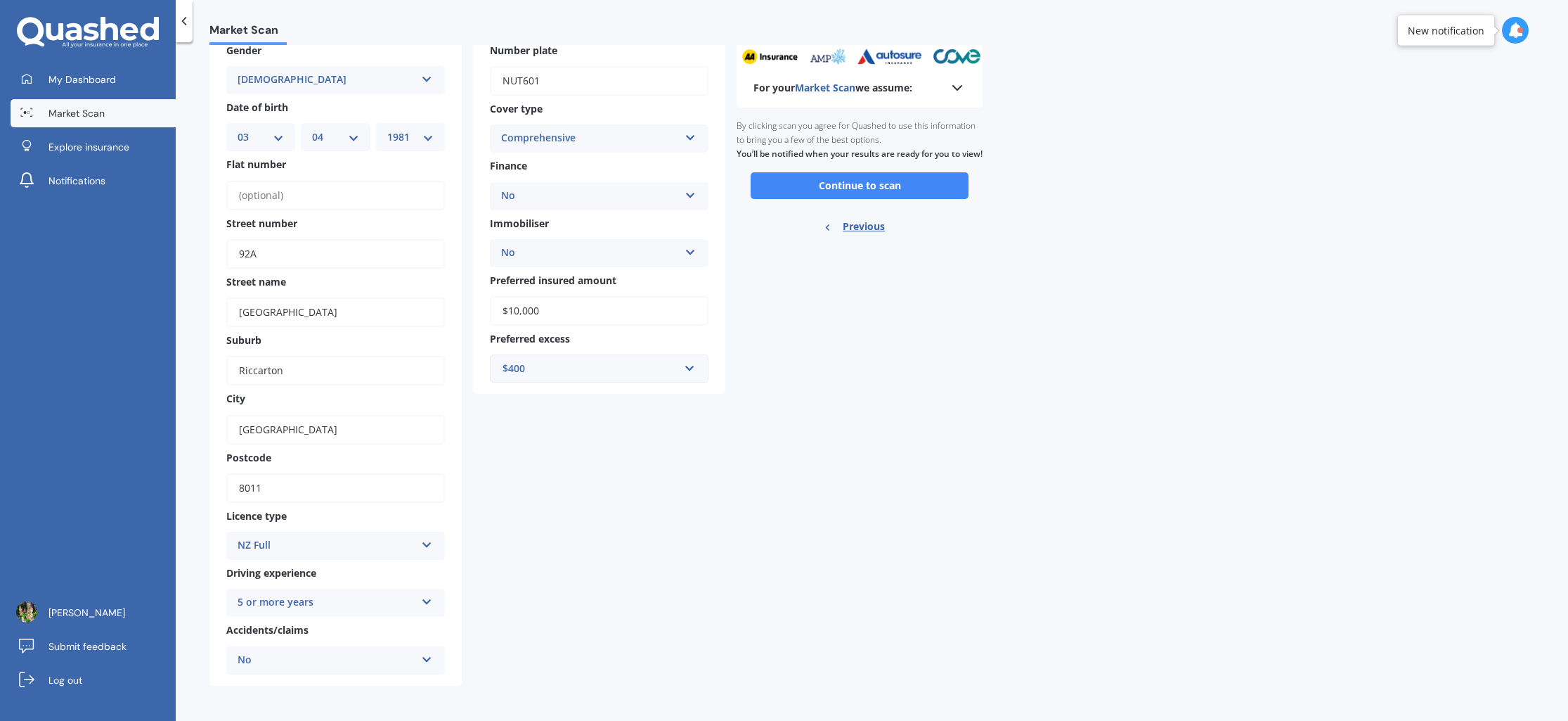
scroll to position [0, 0]
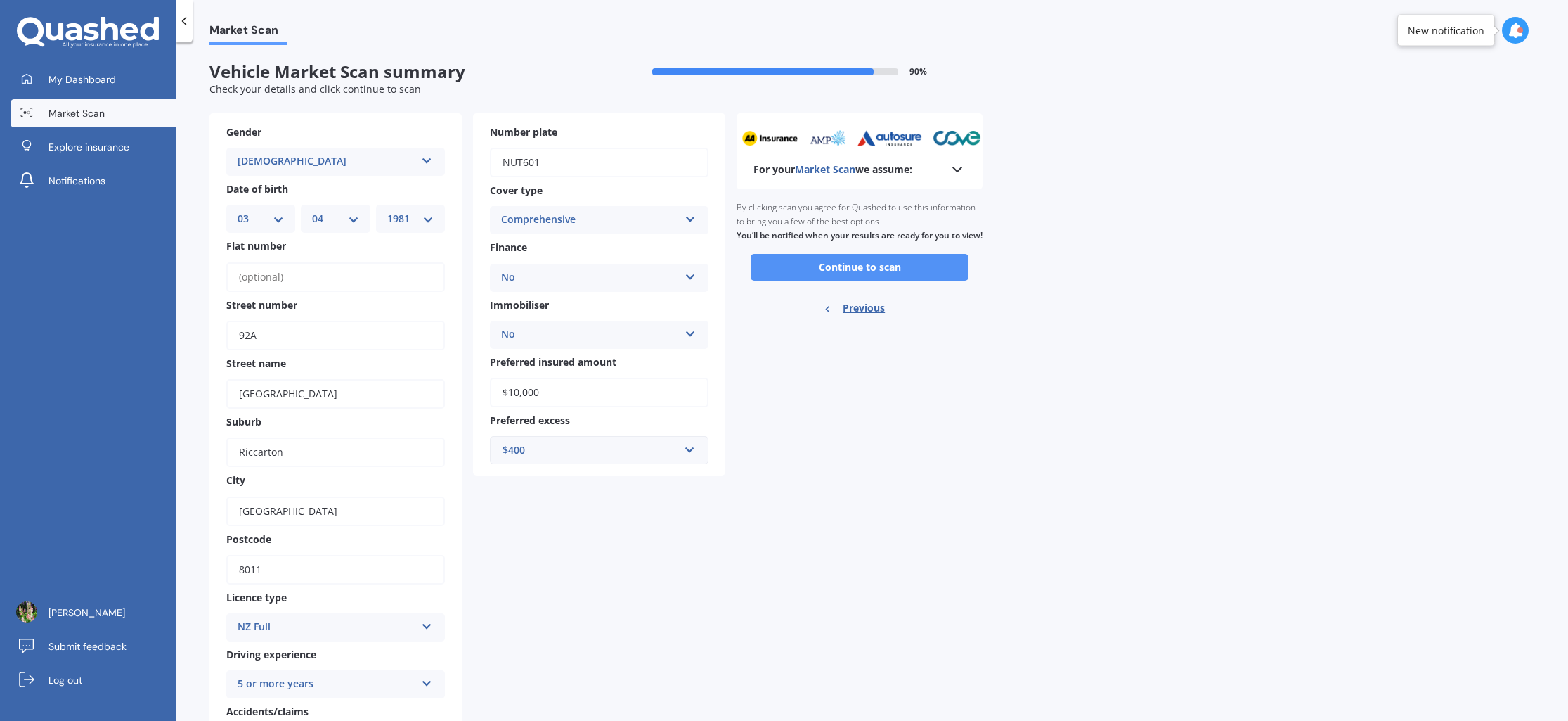
click at [880, 279] on button "Continue to scan" at bounding box center [860, 267] width 218 height 26
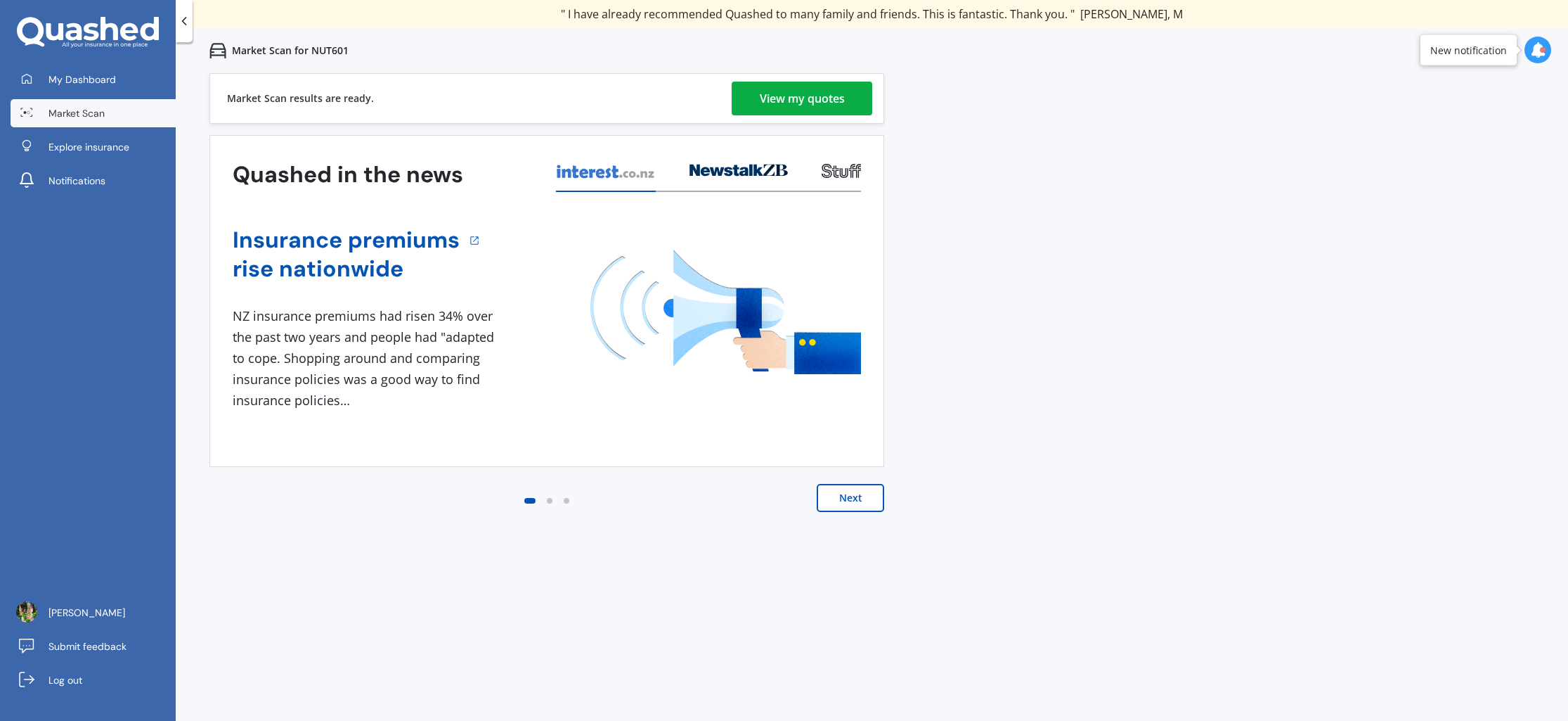
click at [780, 99] on div "View my quotes" at bounding box center [802, 98] width 85 height 34
